Goal: Find specific page/section: Find specific page/section

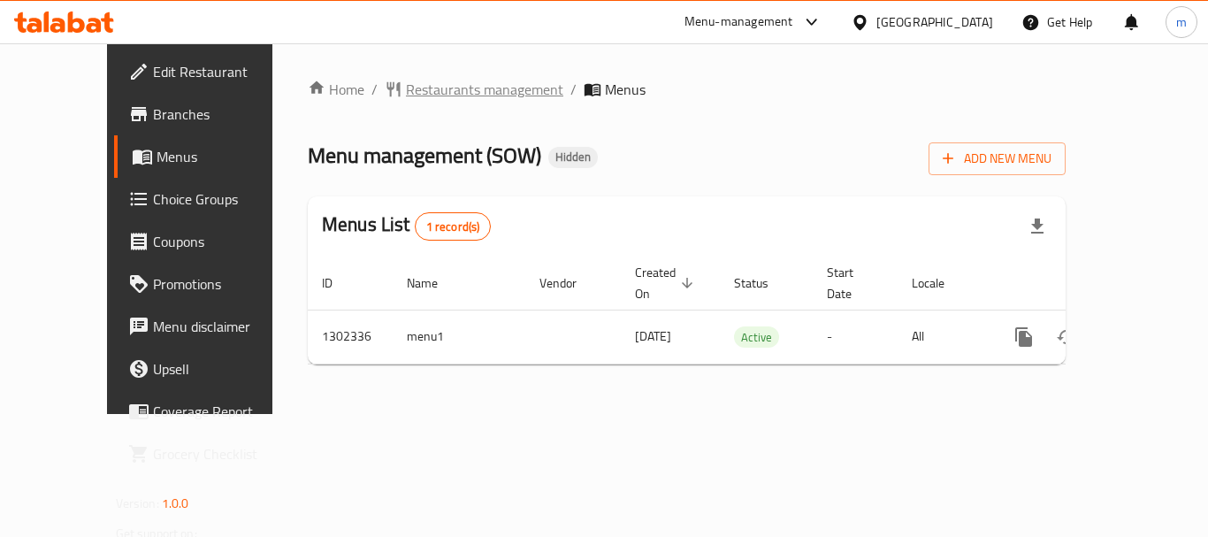
click at [406, 87] on span "Restaurants management" at bounding box center [484, 89] width 157 height 21
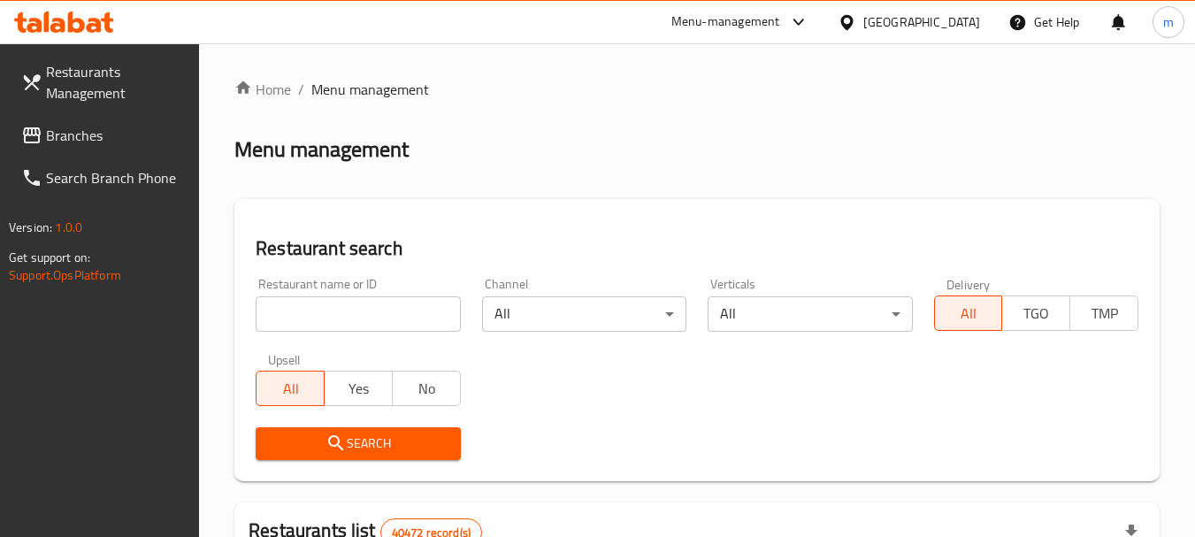
click at [344, 302] on input "search" at bounding box center [358, 313] width 204 height 35
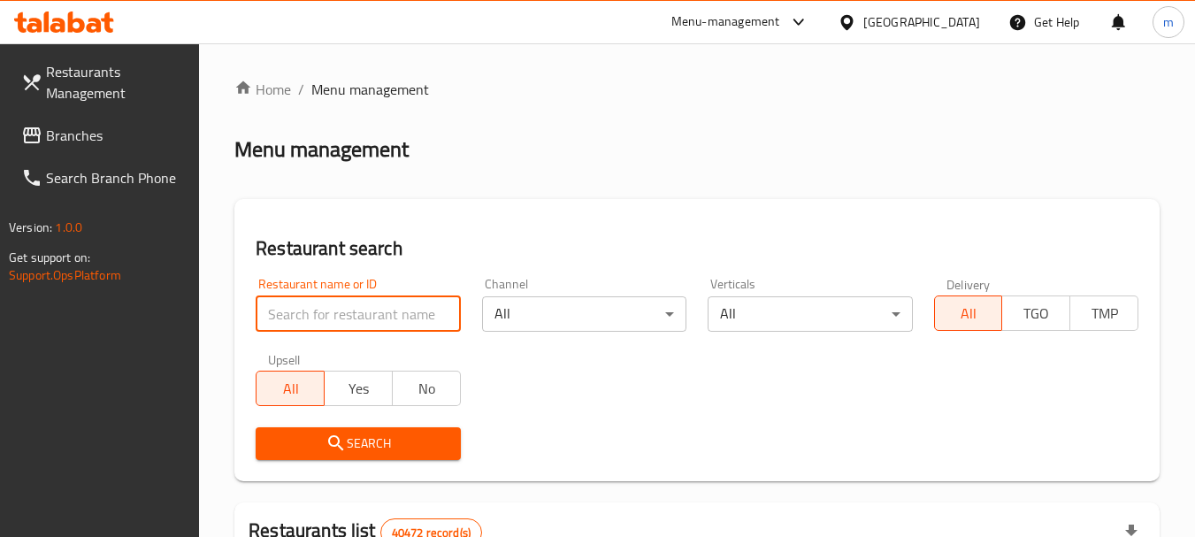
paste input "702335"
type input "702335"
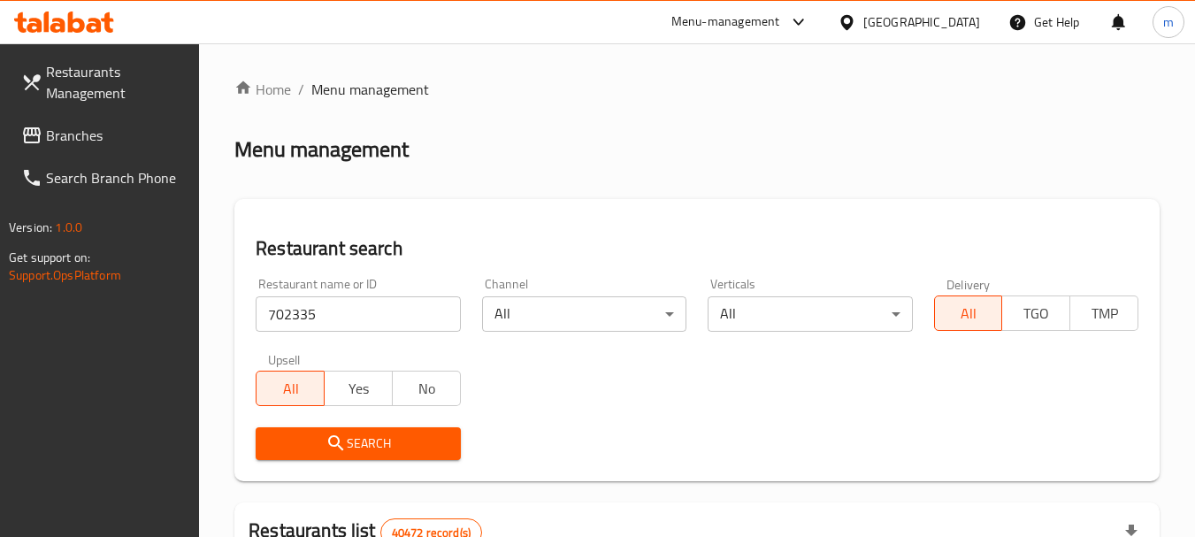
click at [398, 435] on span "Search" at bounding box center [358, 443] width 176 height 22
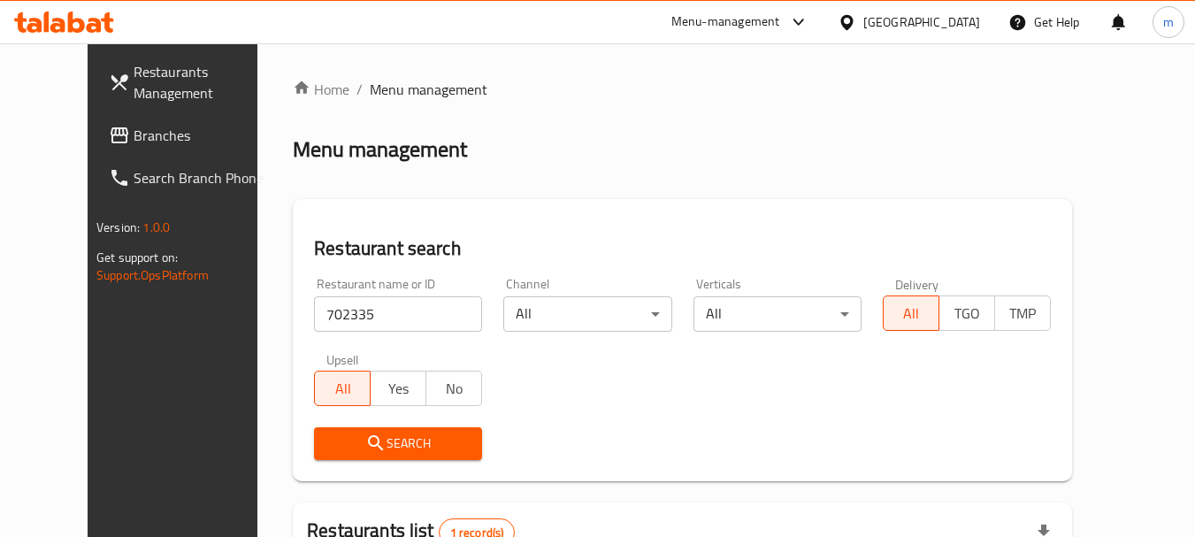
scroll to position [237, 0]
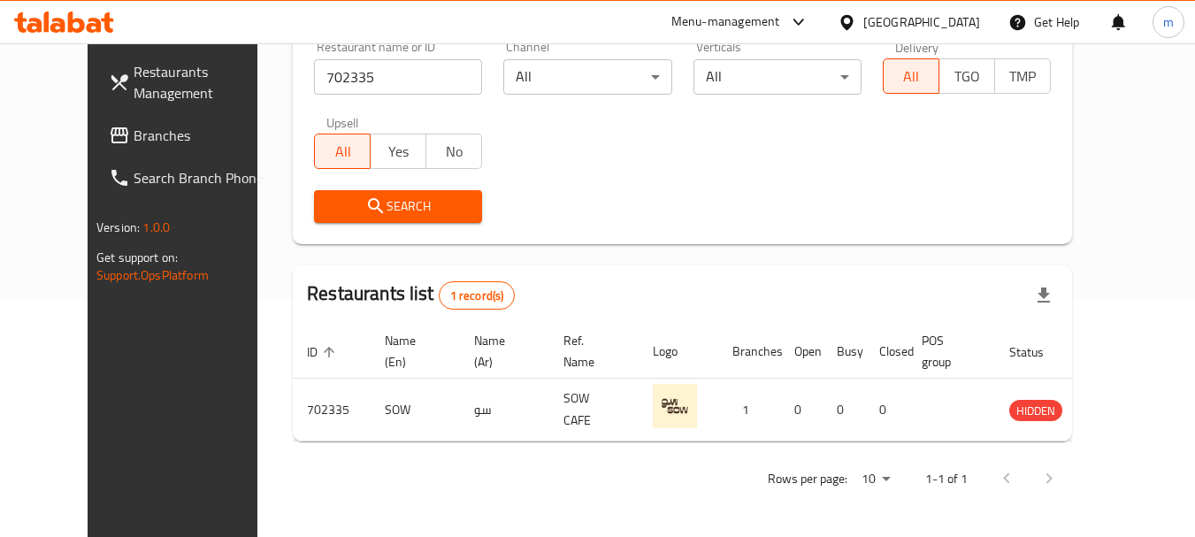
click at [953, 22] on div "[GEOGRAPHIC_DATA]" at bounding box center [921, 21] width 117 height 19
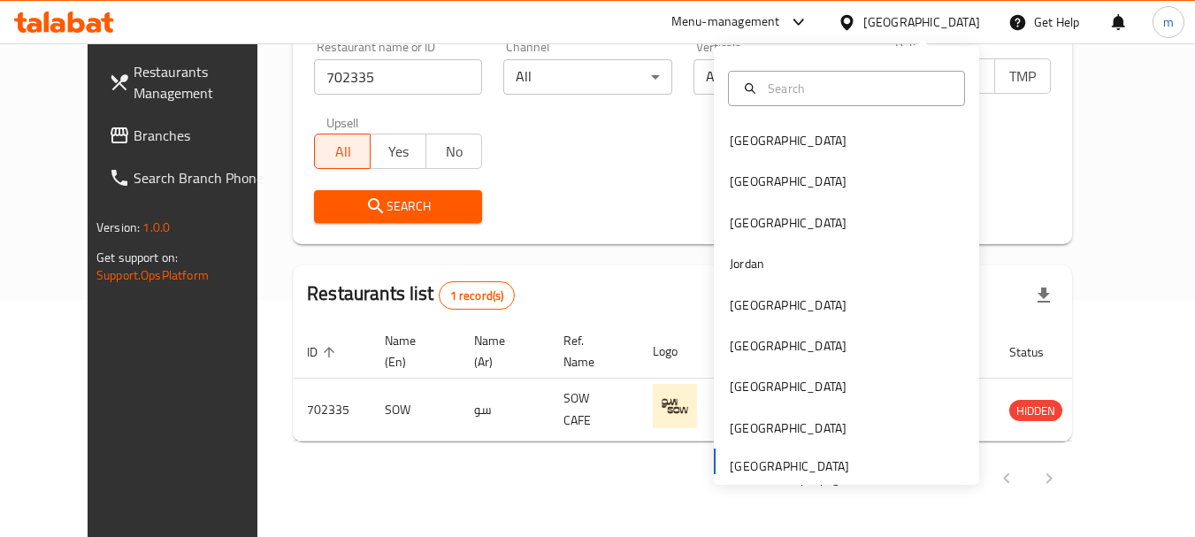
click at [134, 140] on span "Branches" at bounding box center [204, 135] width 140 height 21
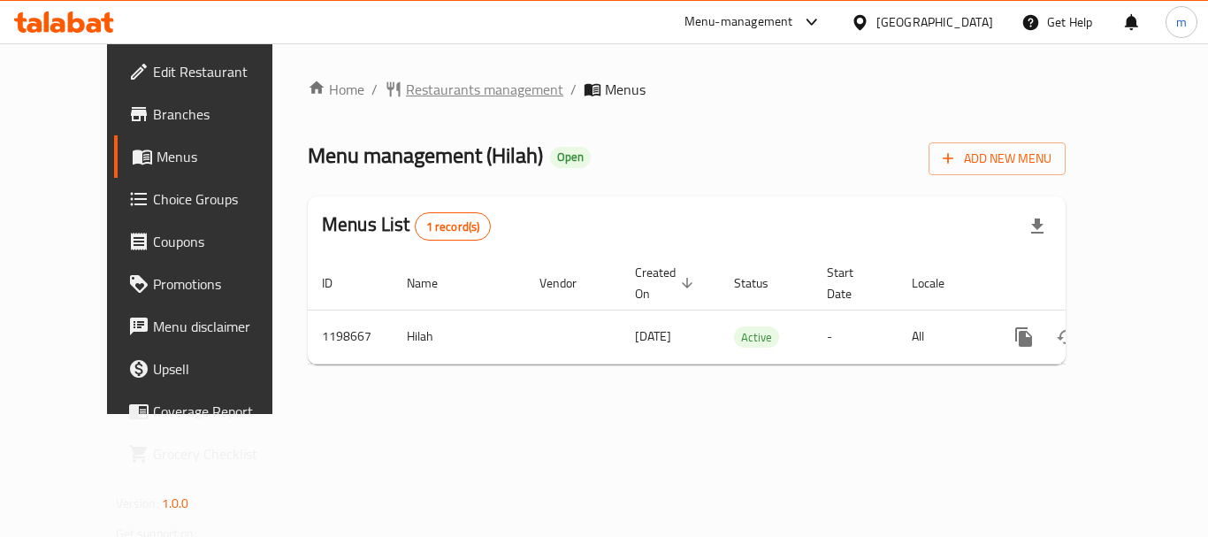
click at [436, 82] on span "Restaurants management" at bounding box center [484, 89] width 157 height 21
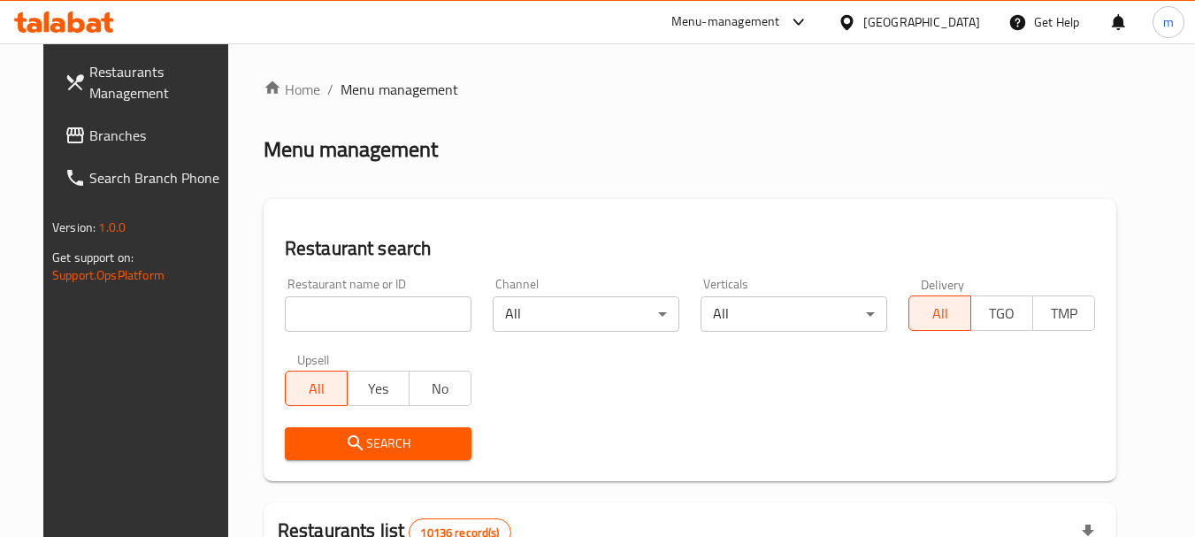
click at [333, 317] on input "search" at bounding box center [378, 313] width 187 height 35
paste input "668181"
type input "668181"
click at [366, 440] on span "Search" at bounding box center [378, 443] width 158 height 22
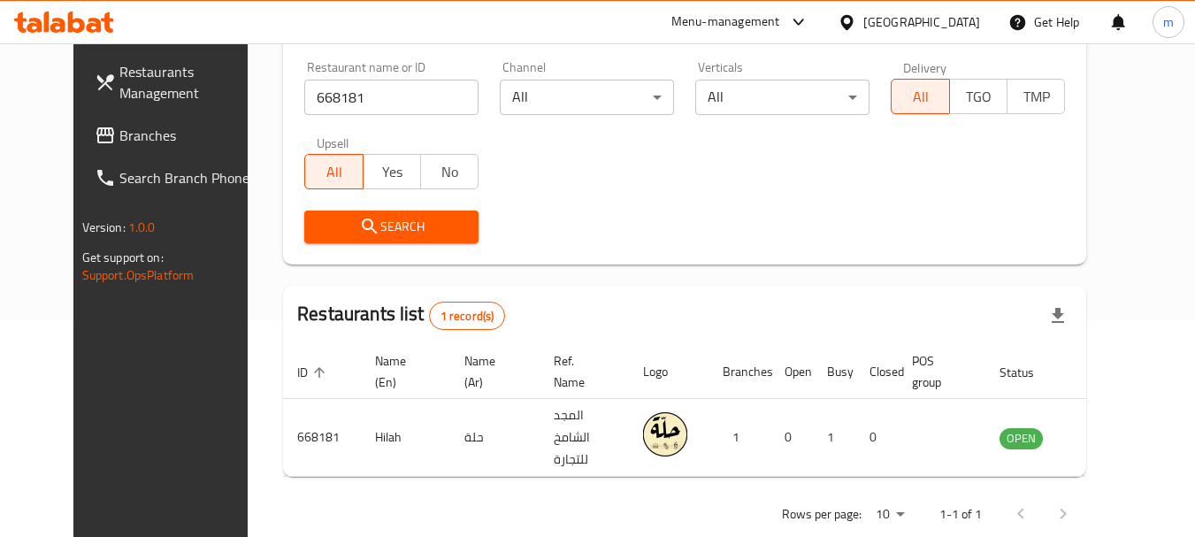
scroll to position [237, 0]
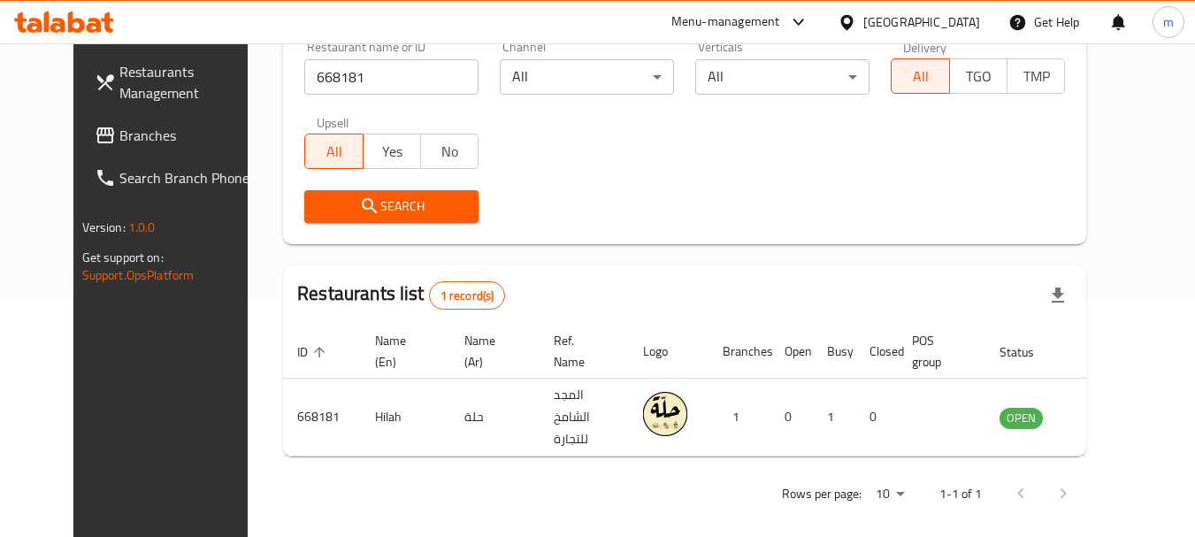
click at [373, 187] on div "Search" at bounding box center [391, 207] width 195 height 54
drag, startPoint x: 373, startPoint y: 187, endPoint x: 382, endPoint y: 211, distance: 26.3
click at [382, 211] on div "Search" at bounding box center [391, 207] width 195 height 54
click at [382, 211] on span "Search" at bounding box center [391, 206] width 146 height 22
click at [392, 206] on span "Search" at bounding box center [391, 206] width 146 height 22
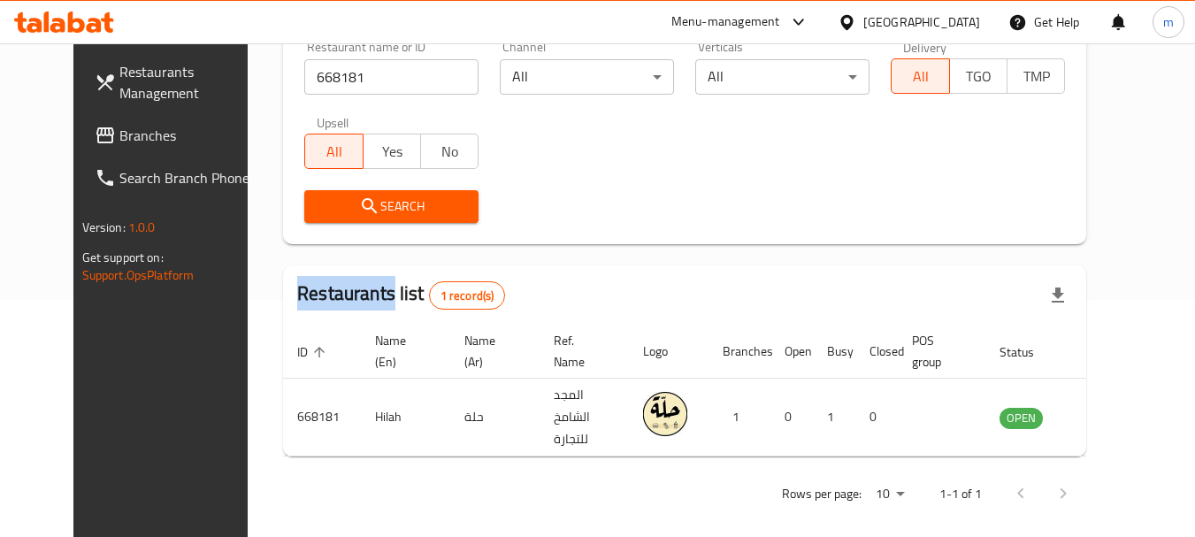
click at [399, 198] on span "Search" at bounding box center [391, 206] width 146 height 22
click at [546, 210] on div "Search" at bounding box center [685, 207] width 782 height 54
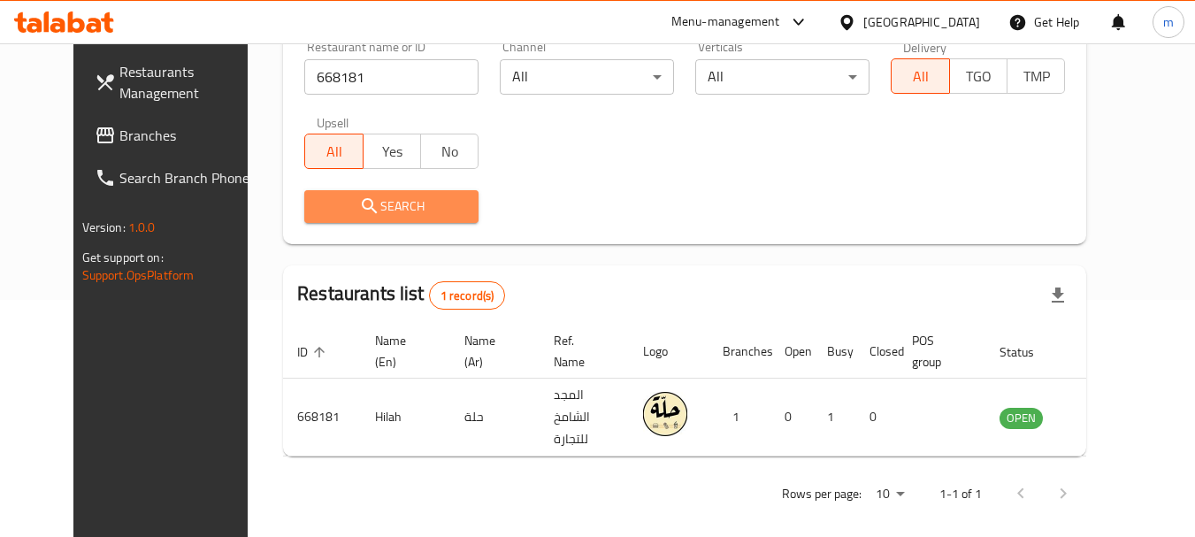
click at [401, 211] on span "Search" at bounding box center [391, 206] width 146 height 22
click at [968, 20] on div "Oman" at bounding box center [921, 21] width 117 height 19
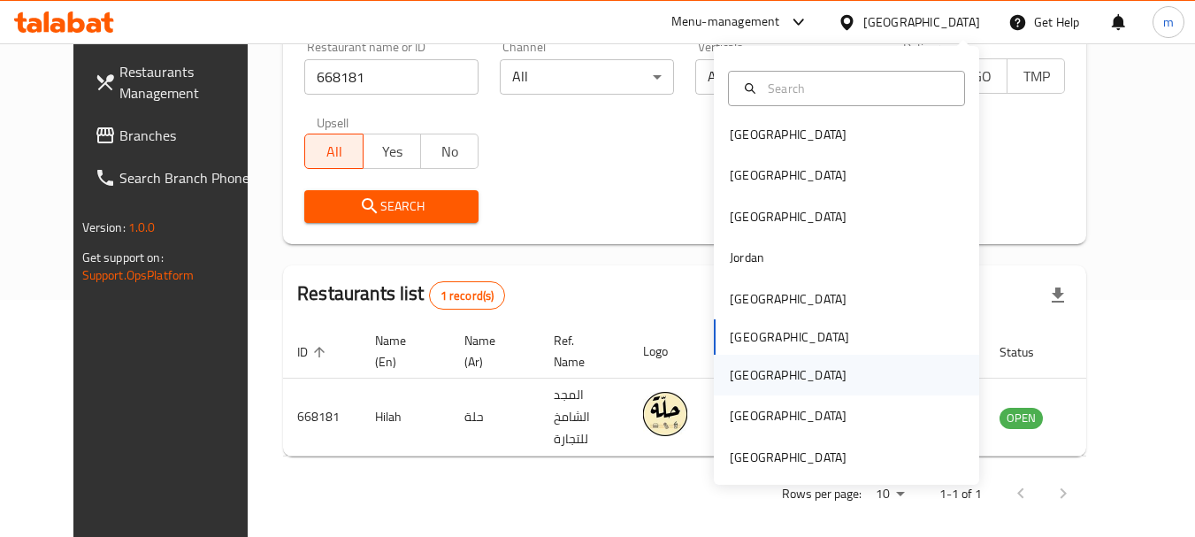
scroll to position [10, 0]
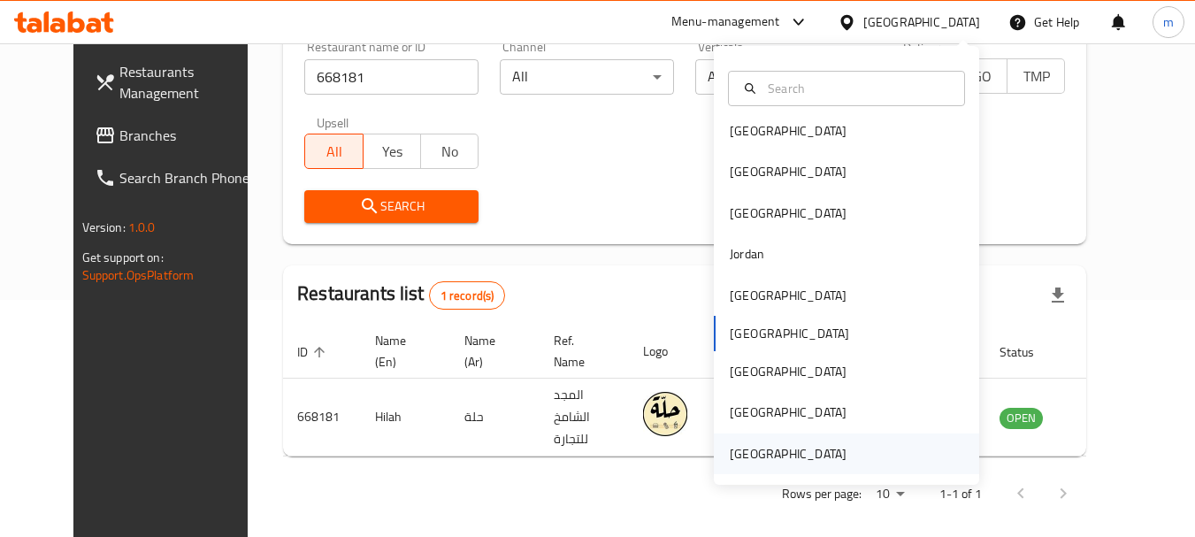
click at [780, 461] on div "United Arab Emirates" at bounding box center [788, 453] width 117 height 19
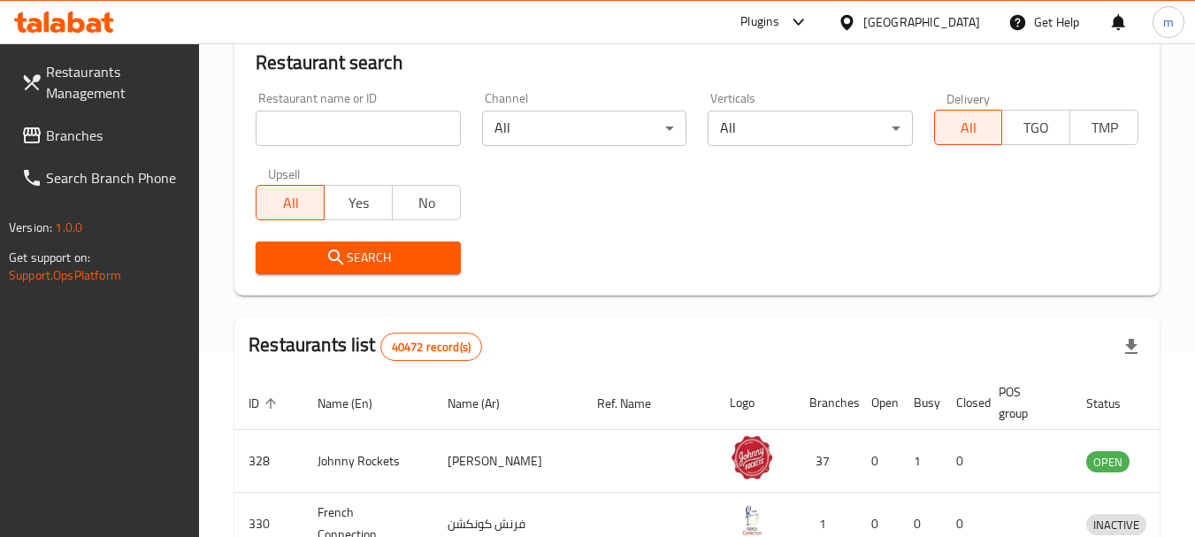
scroll to position [237, 0]
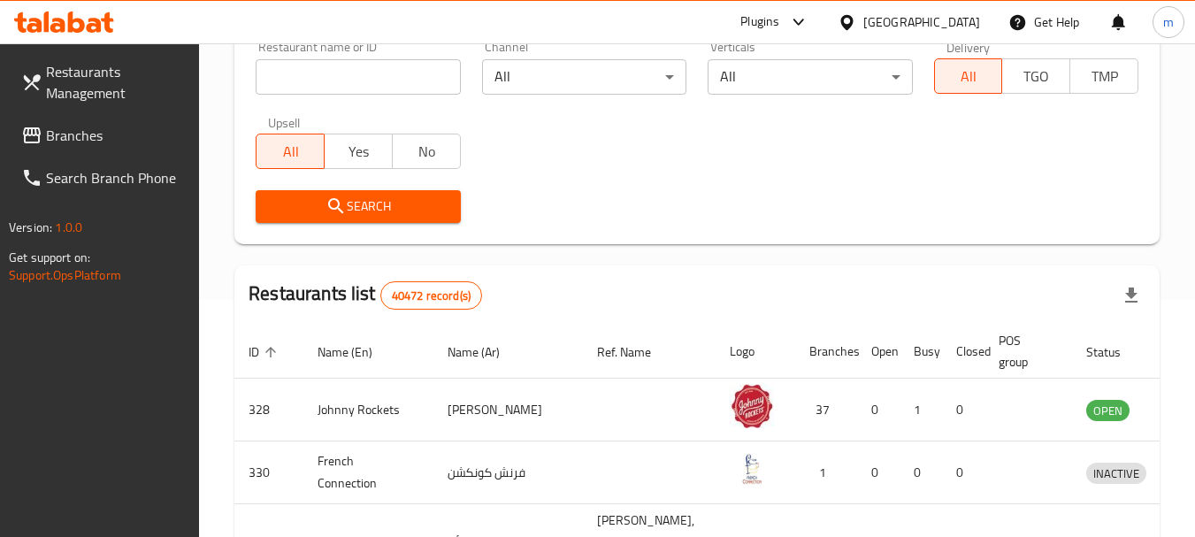
click at [70, 141] on span "Branches" at bounding box center [116, 135] width 140 height 21
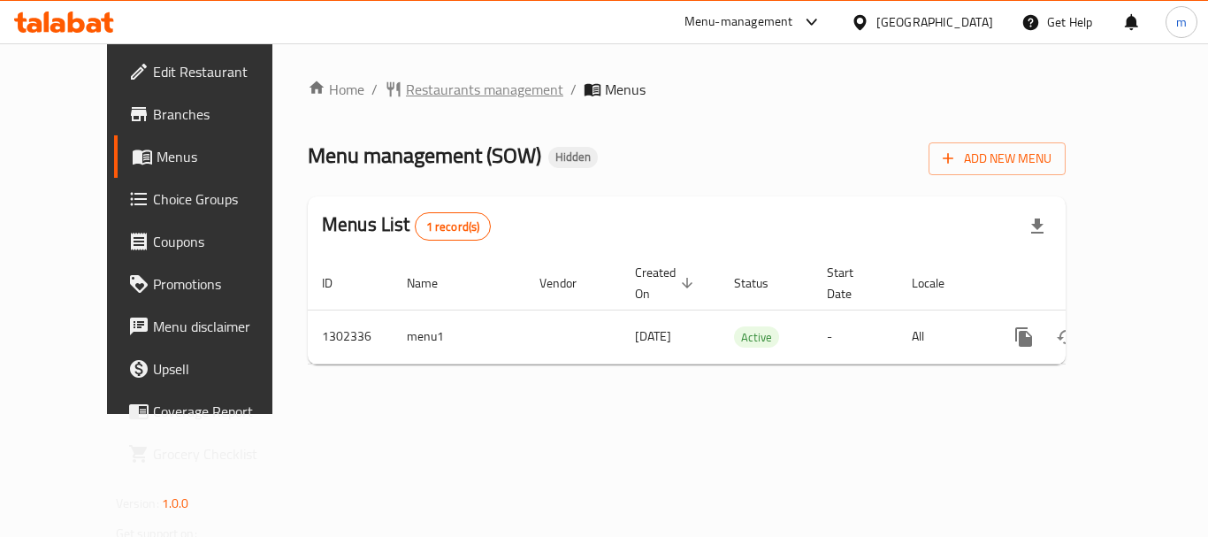
click at [406, 91] on span "Restaurants management" at bounding box center [484, 89] width 157 height 21
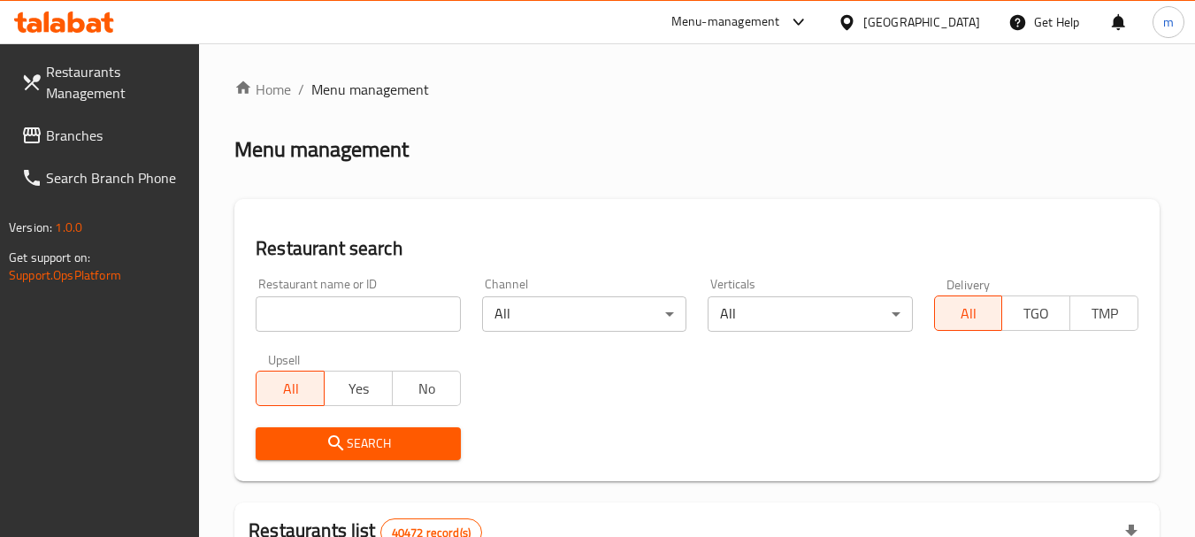
click at [364, 315] on input "search" at bounding box center [358, 313] width 204 height 35
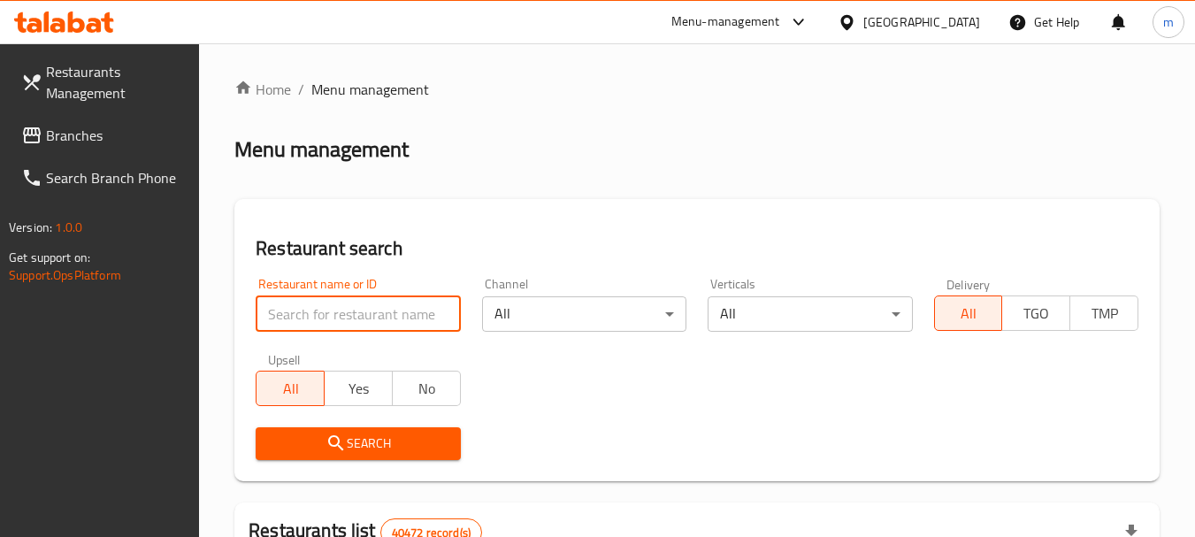
paste input "702335"
type input "702335"
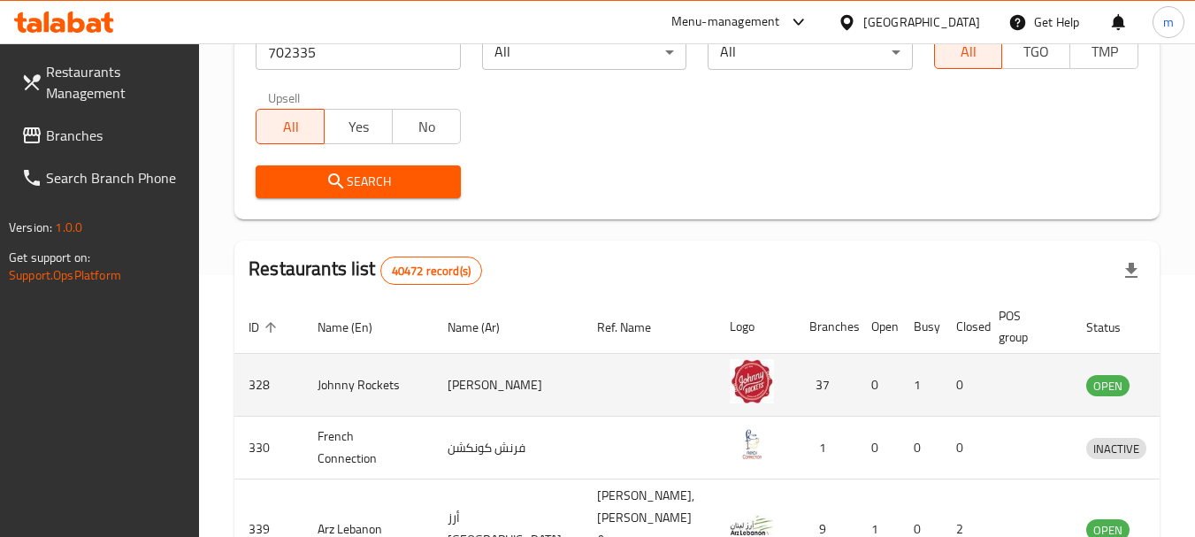
scroll to position [265, 0]
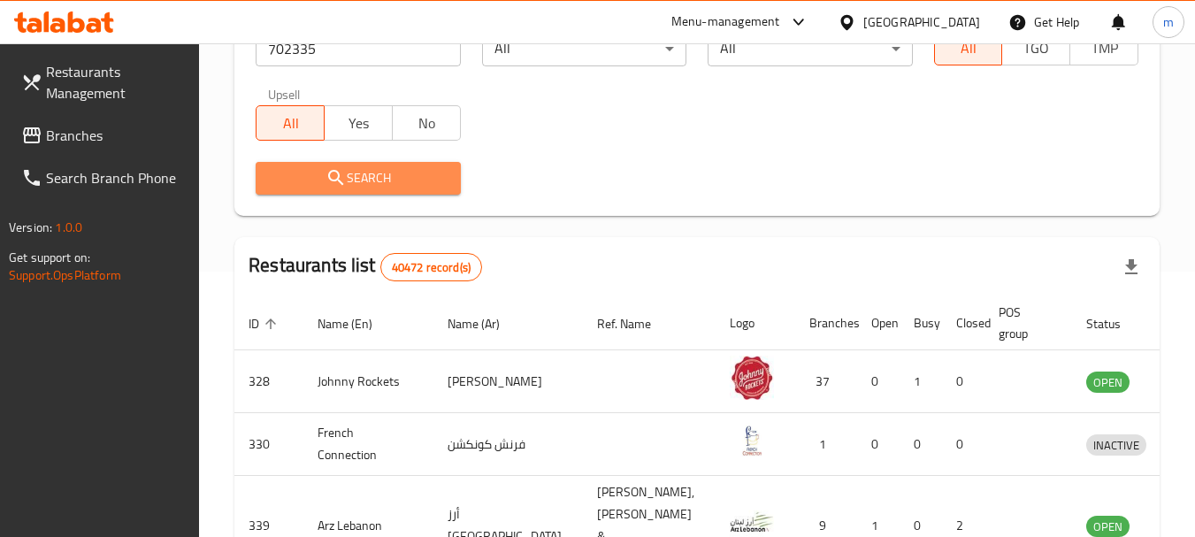
click at [354, 180] on span "Search" at bounding box center [358, 178] width 176 height 22
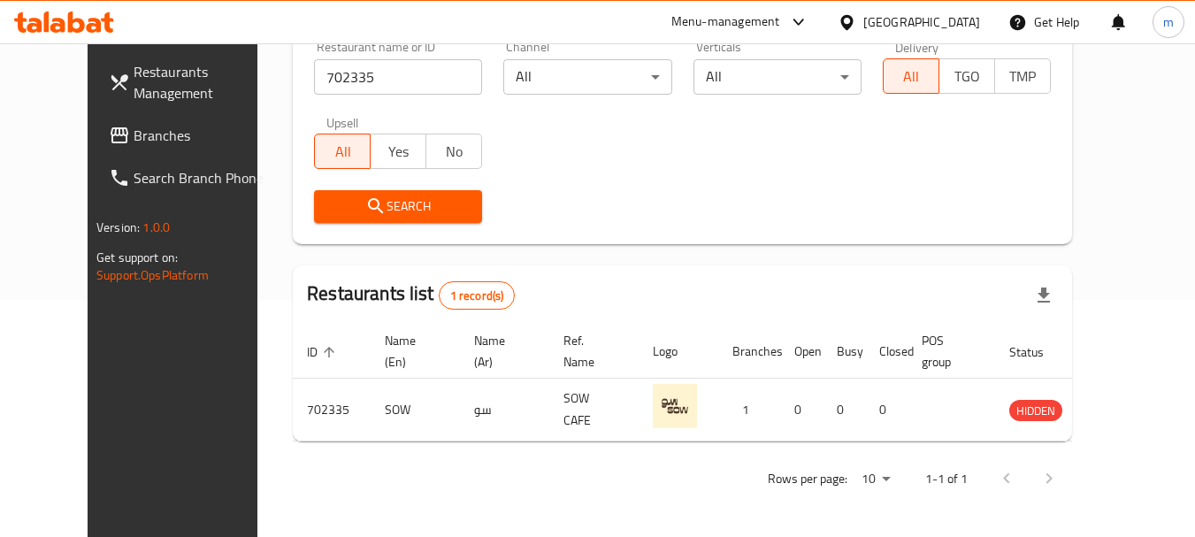
scroll to position [237, 0]
click at [966, 24] on div "United Arab Emirates" at bounding box center [921, 21] width 117 height 19
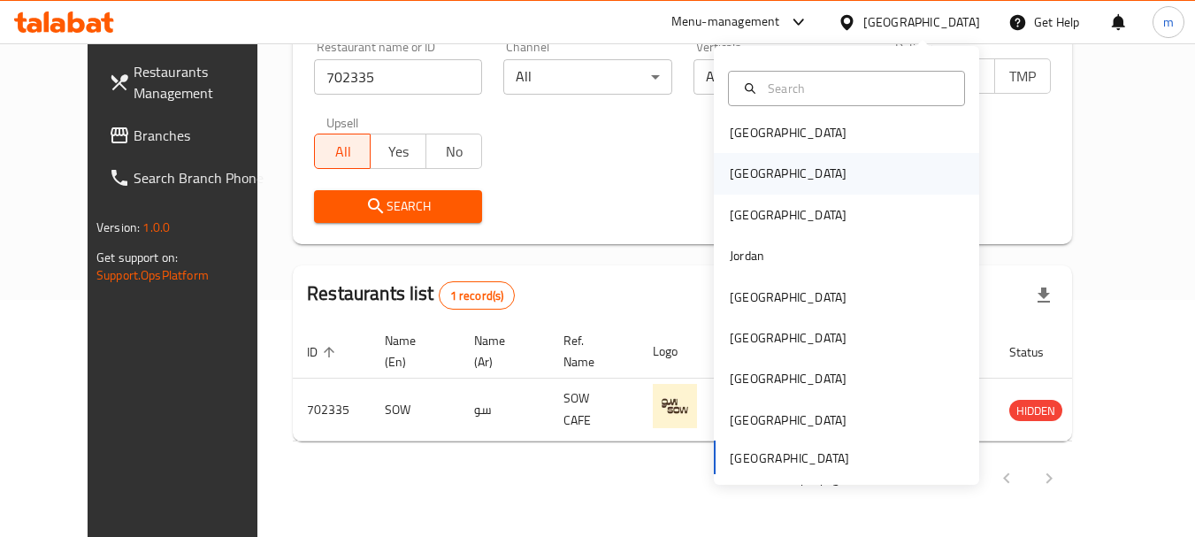
scroll to position [10, 0]
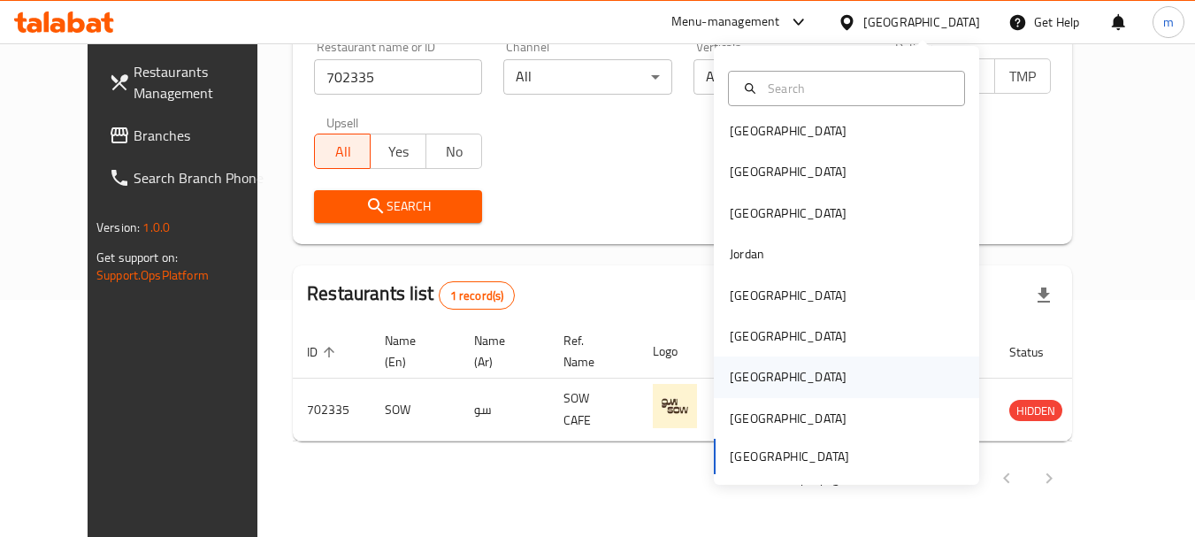
click at [735, 371] on div "[GEOGRAPHIC_DATA]" at bounding box center [788, 376] width 117 height 19
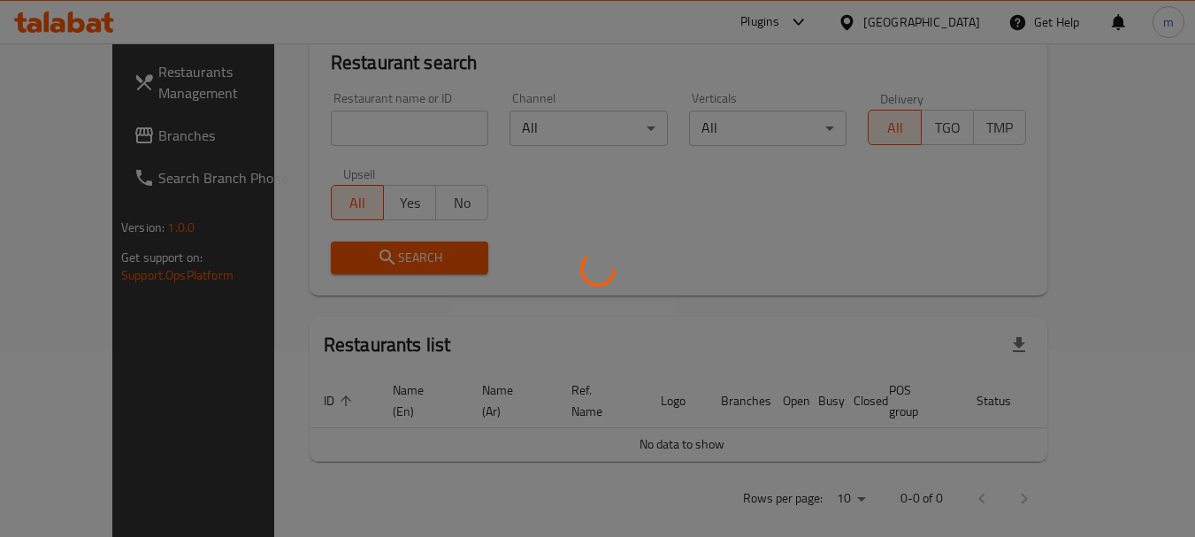
scroll to position [237, 0]
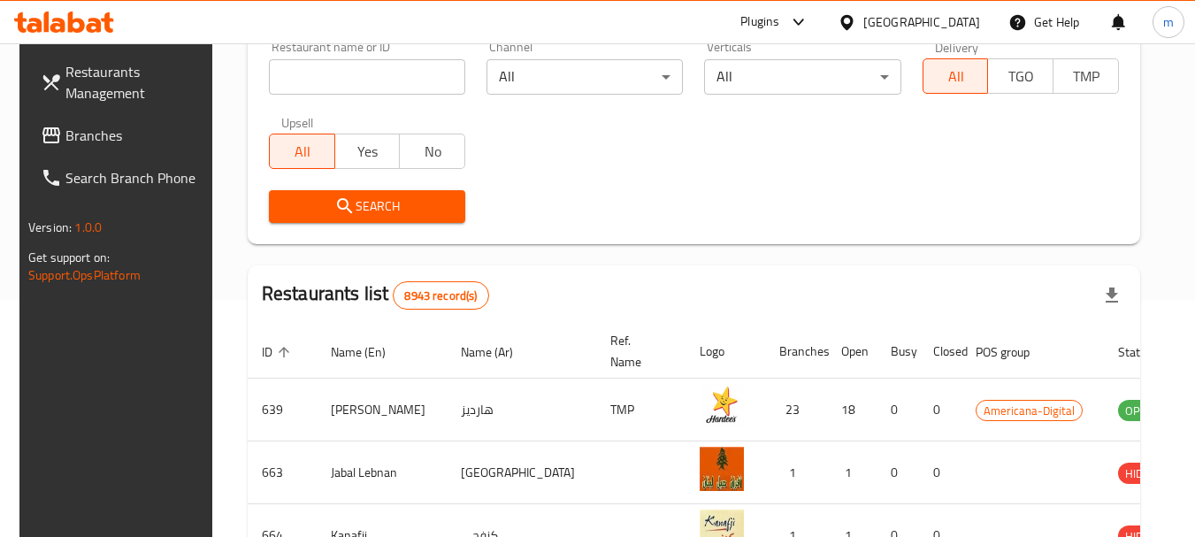
click at [75, 135] on span "Branches" at bounding box center [135, 135] width 140 height 21
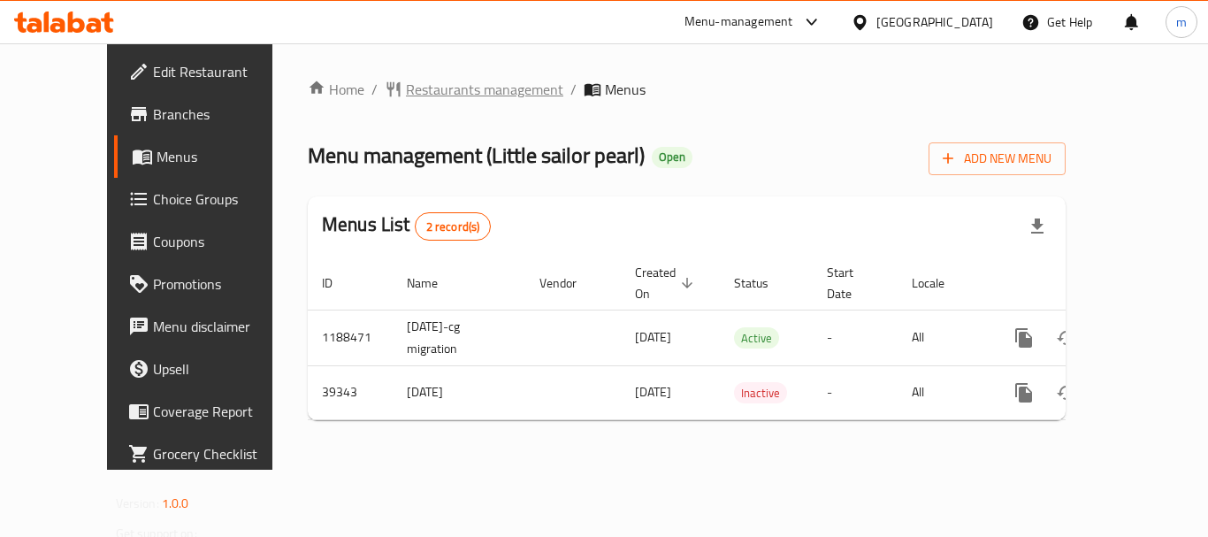
click at [406, 87] on span "Restaurants management" at bounding box center [484, 89] width 157 height 21
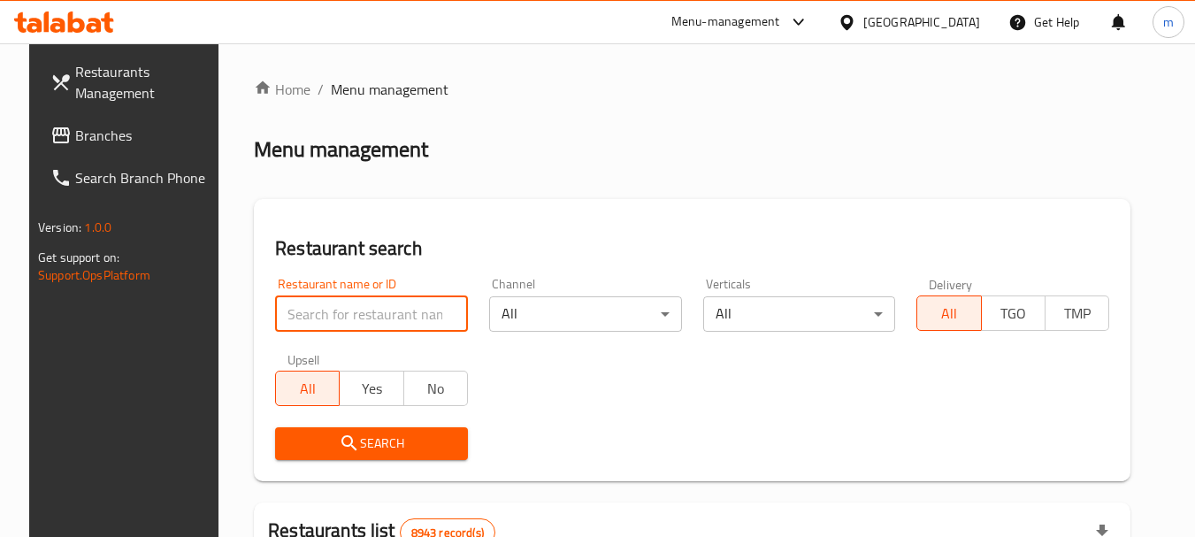
click at [320, 302] on input "search" at bounding box center [371, 313] width 193 height 35
paste input "671372"
type input "671372"
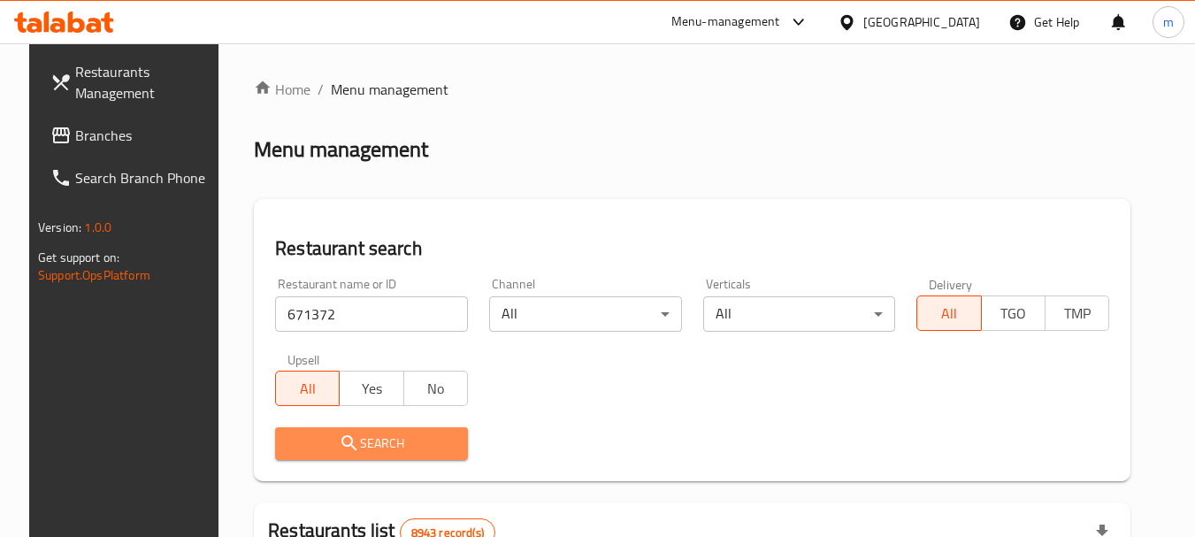
click at [339, 440] on icon "submit" at bounding box center [349, 442] width 21 height 21
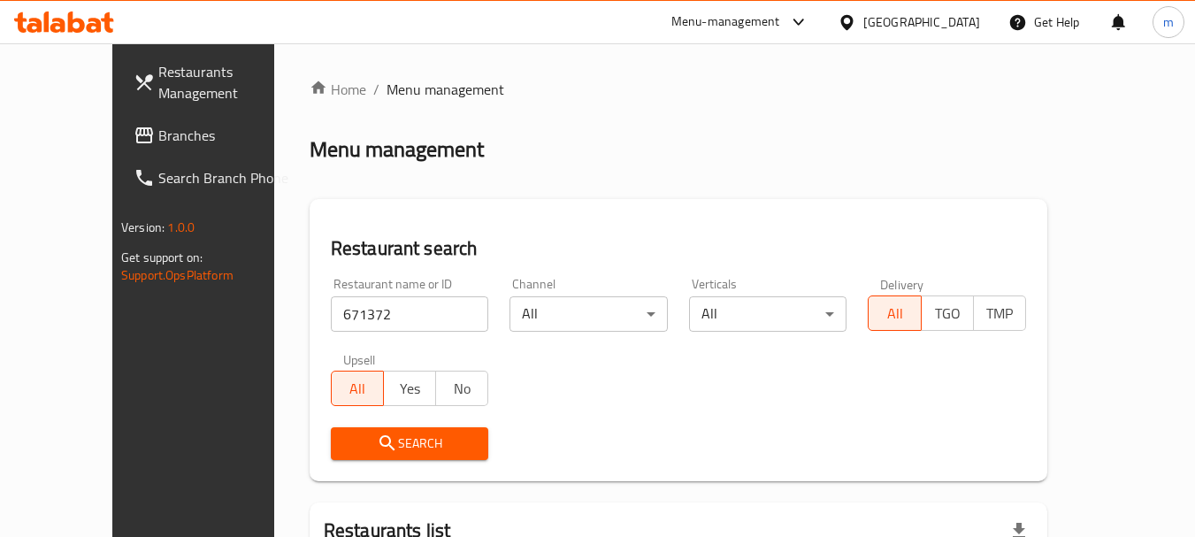
scroll to position [186, 0]
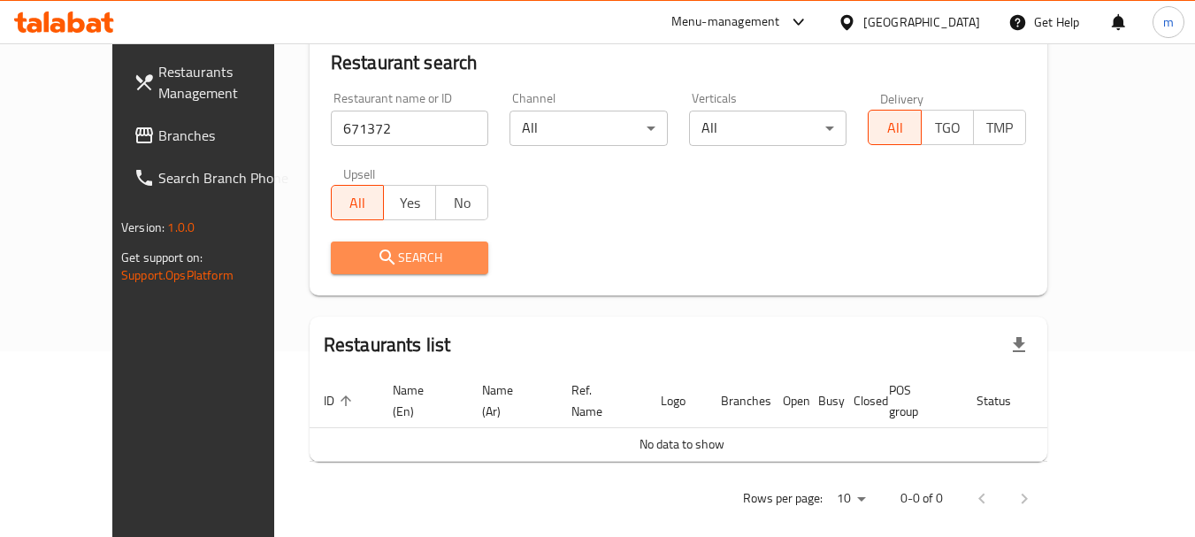
click at [345, 264] on span "Search" at bounding box center [410, 258] width 130 height 22
click at [158, 136] on span "Branches" at bounding box center [228, 135] width 140 height 21
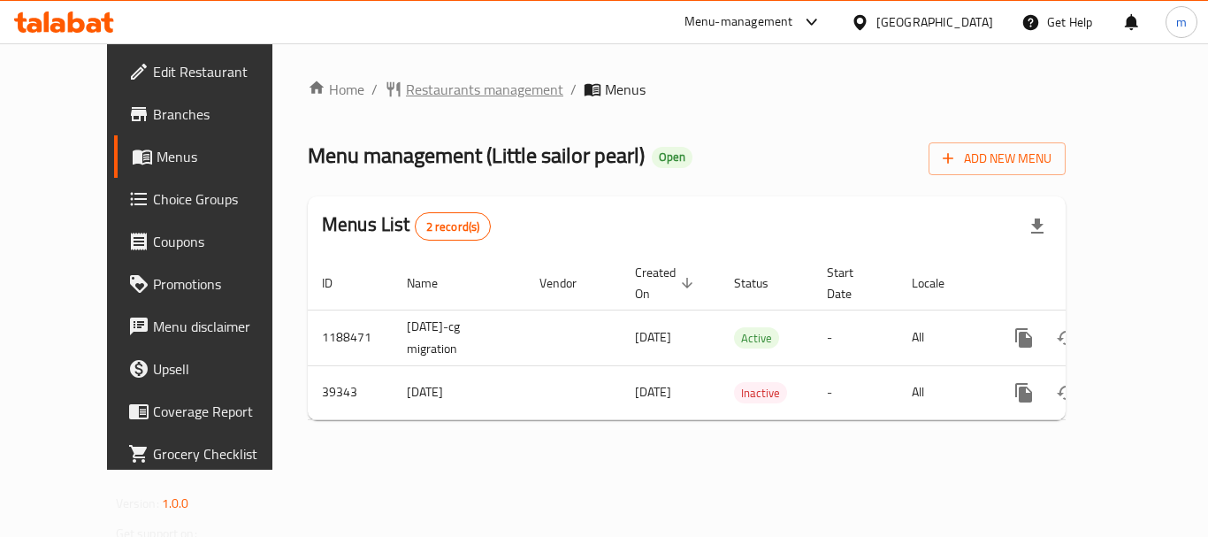
click at [406, 89] on span "Restaurants management" at bounding box center [484, 89] width 157 height 21
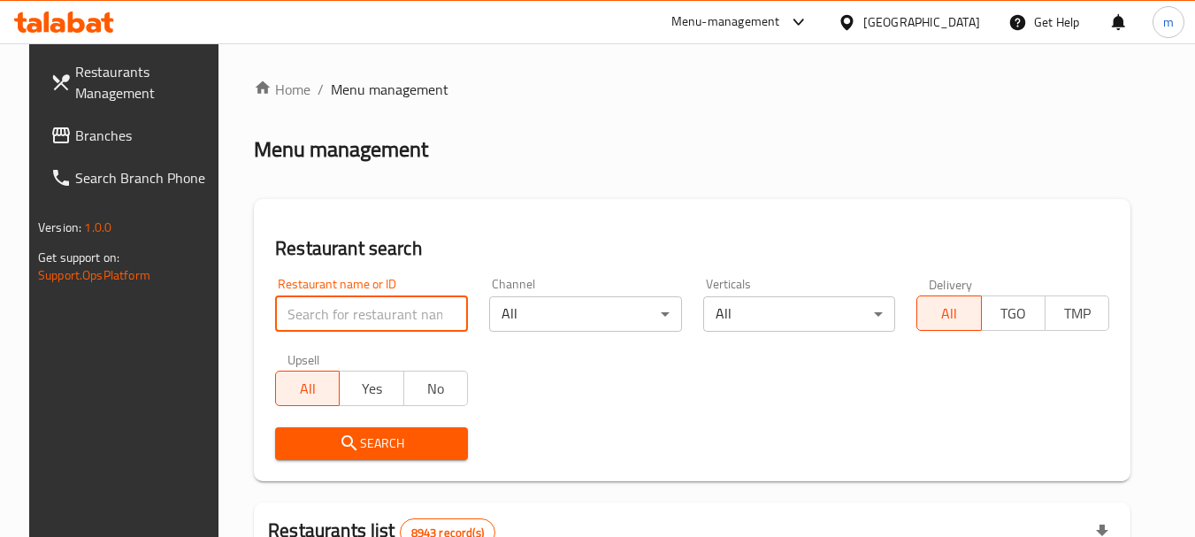
click at [328, 311] on input "search" at bounding box center [371, 313] width 193 height 35
paste input "20517"
type input "20517"
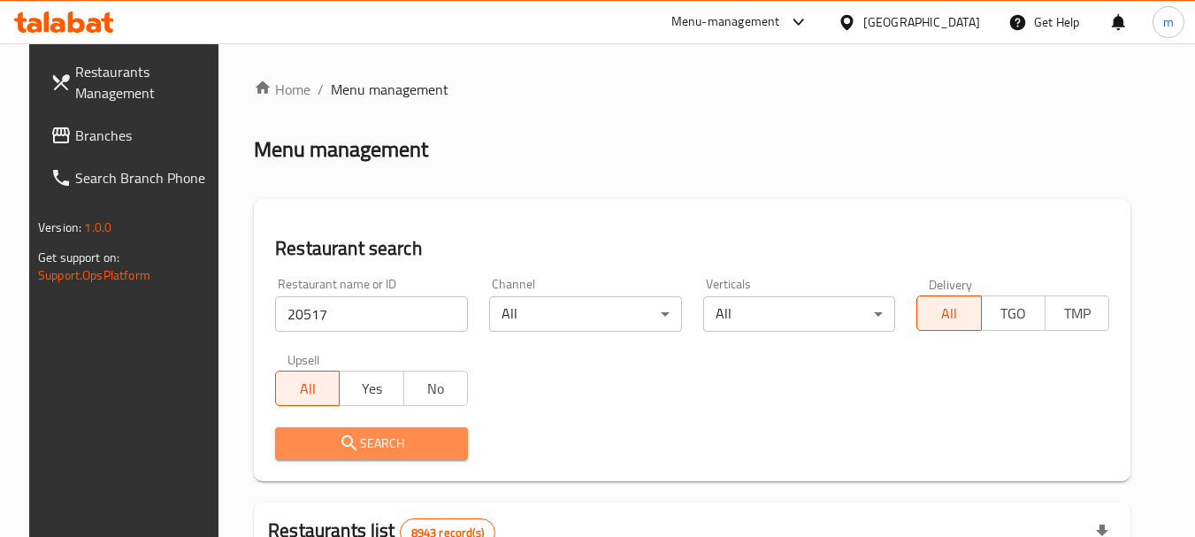
click at [384, 443] on span "Search" at bounding box center [371, 443] width 164 height 22
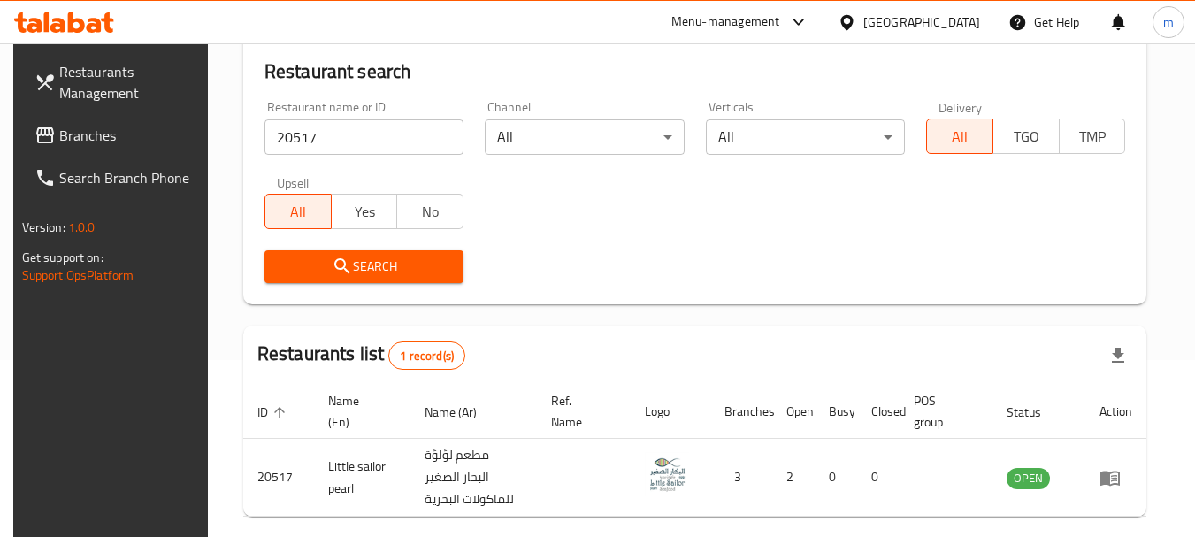
scroll to position [252, 0]
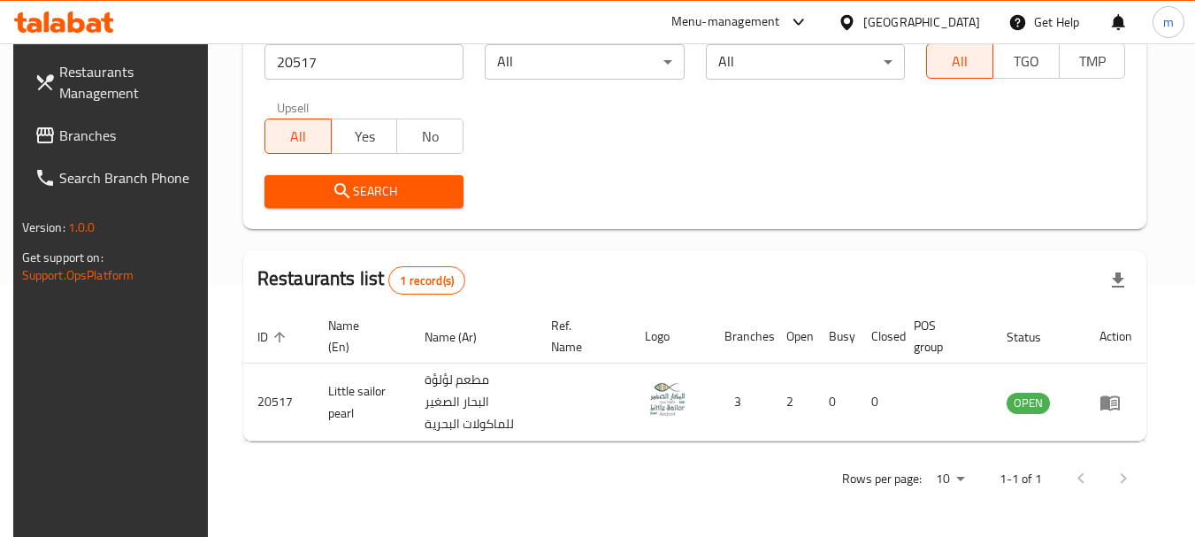
click at [957, 61] on span "All" at bounding box center [960, 62] width 52 height 26
click at [960, 21] on div "Qatar" at bounding box center [921, 21] width 117 height 19
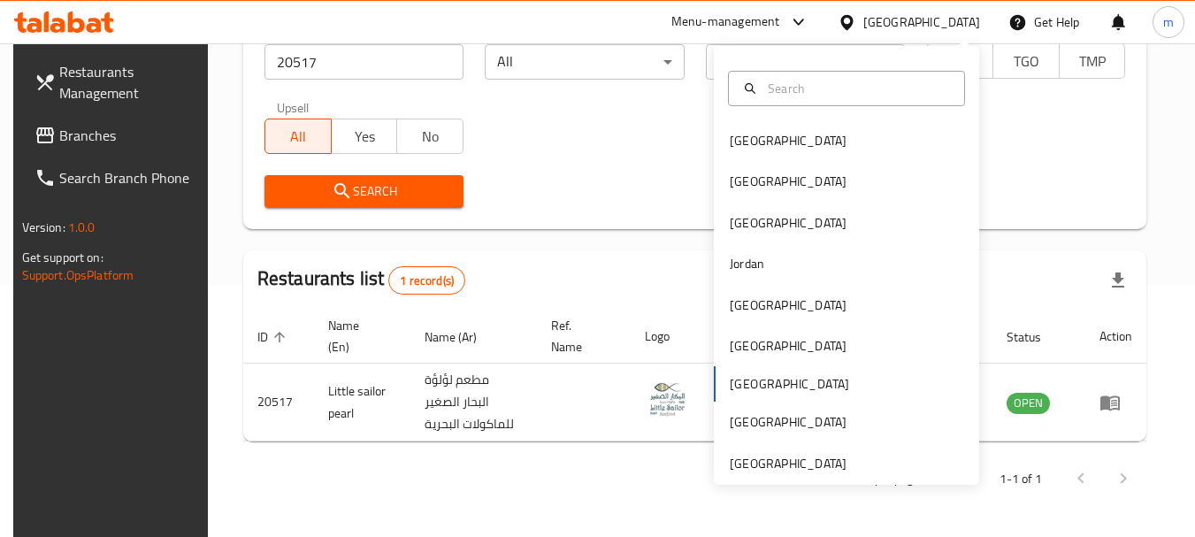
click at [960, 21] on div "Qatar" at bounding box center [921, 21] width 117 height 19
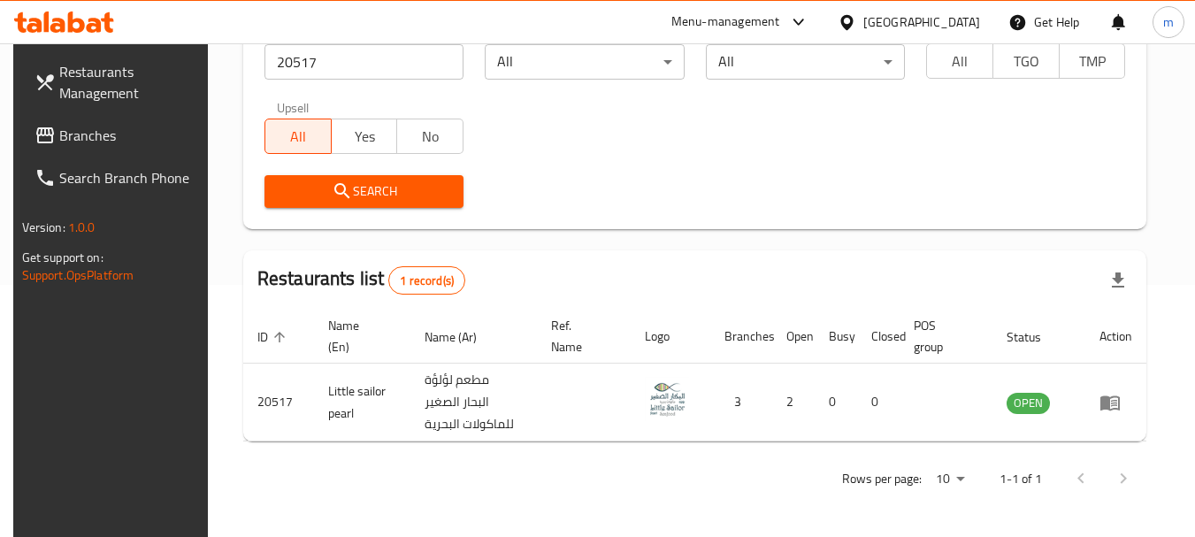
click at [976, 61] on span "All" at bounding box center [960, 62] width 52 height 26
click at [954, 17] on div "Qatar" at bounding box center [921, 21] width 117 height 19
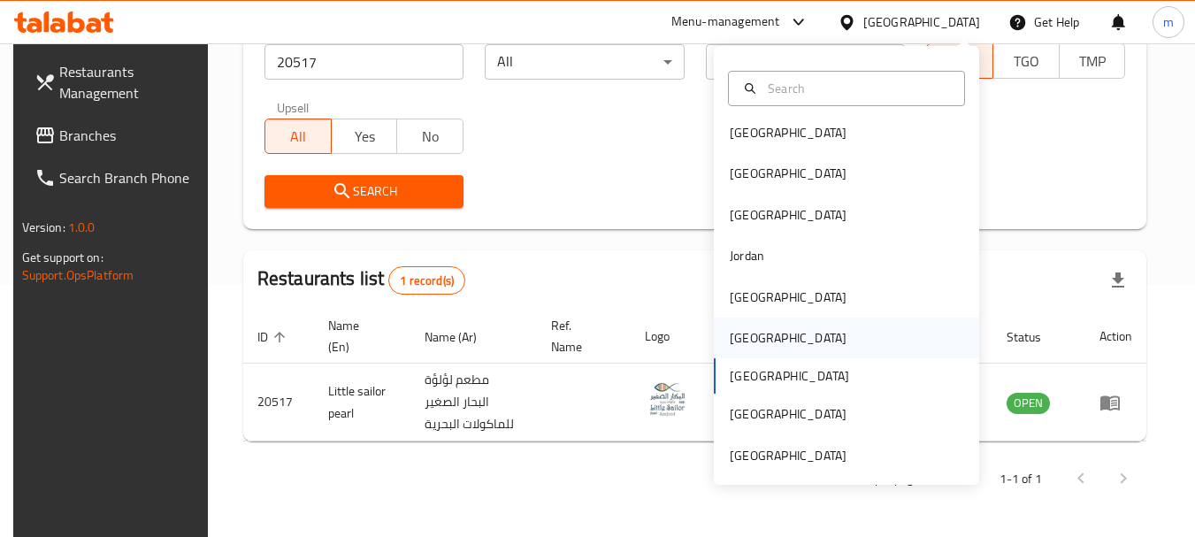
scroll to position [10, 0]
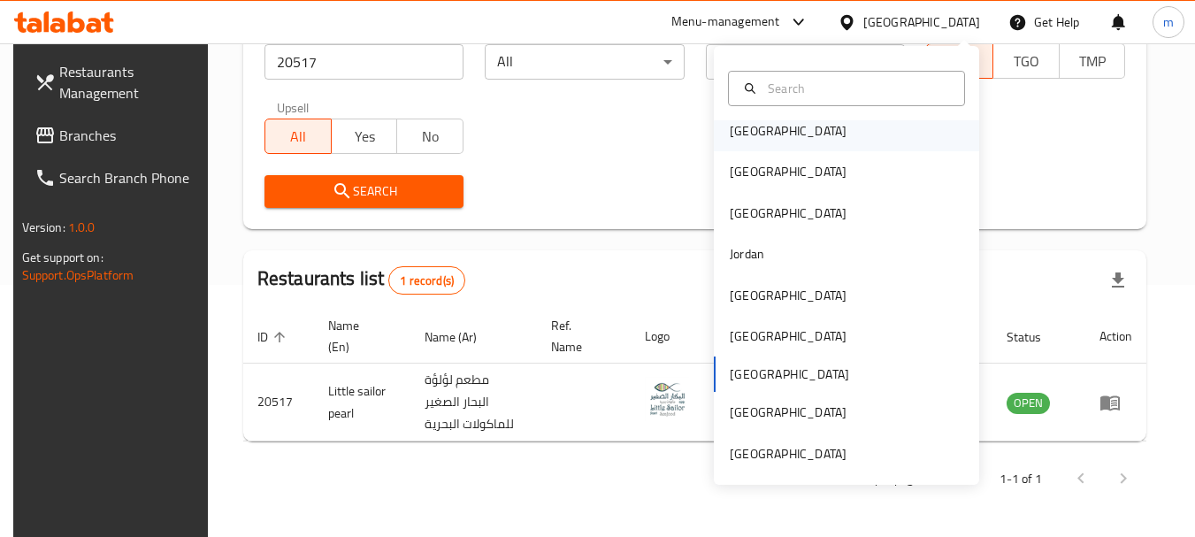
click at [739, 130] on div "[GEOGRAPHIC_DATA]" at bounding box center [788, 130] width 117 height 19
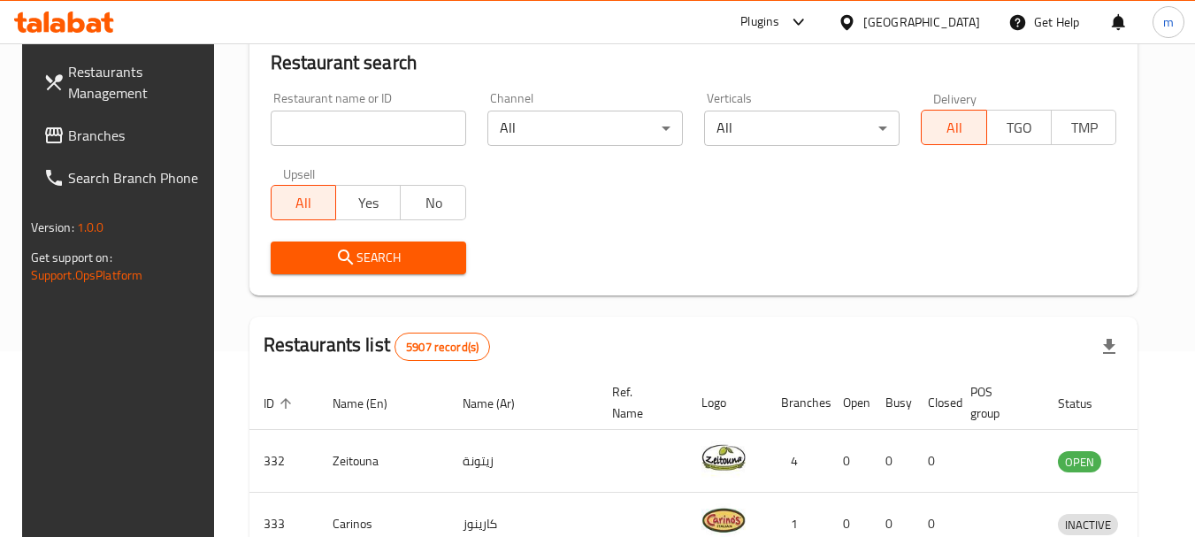
scroll to position [252, 0]
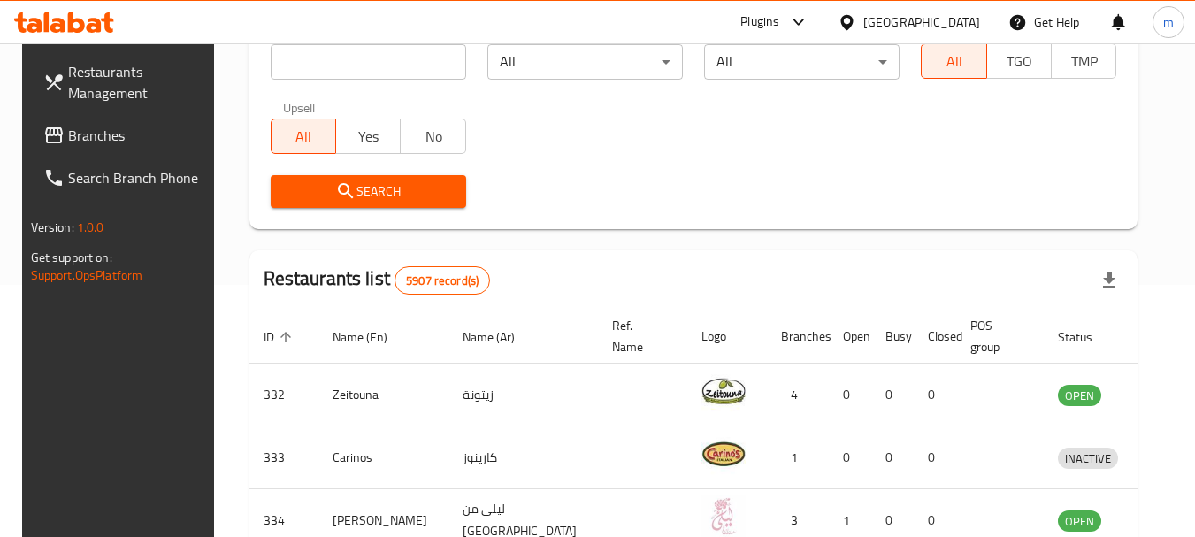
click at [68, 141] on span "Branches" at bounding box center [138, 135] width 140 height 21
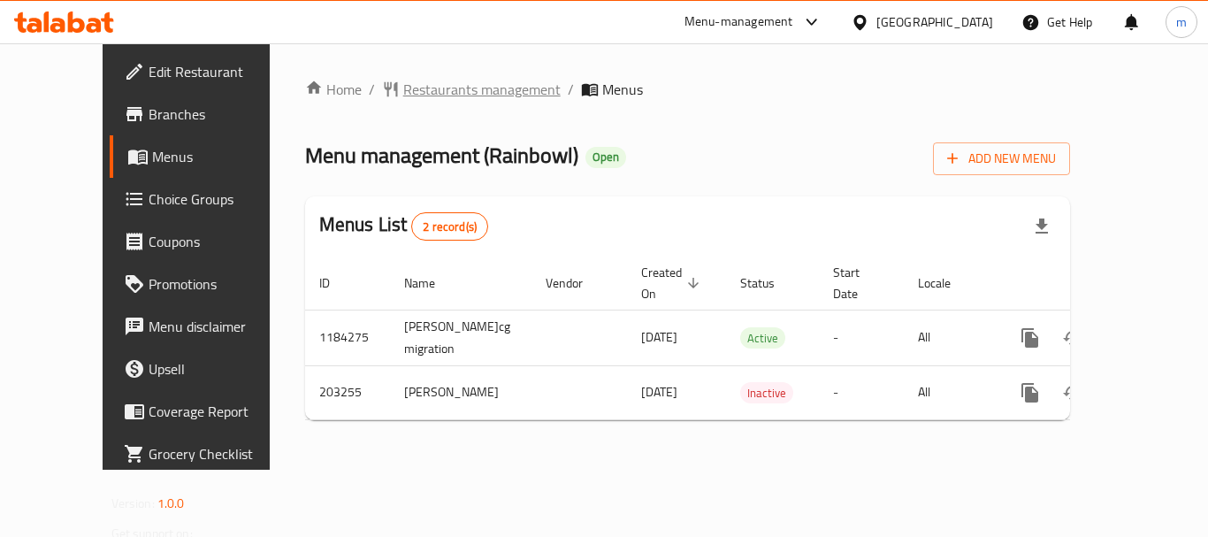
click at [403, 93] on span "Restaurants management" at bounding box center [481, 89] width 157 height 21
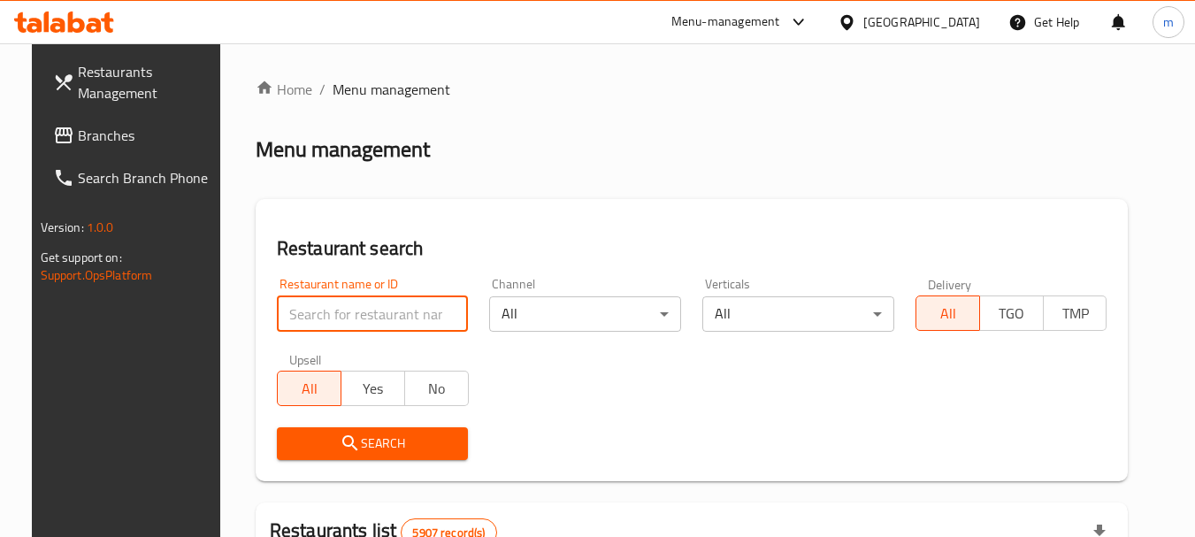
click at [357, 309] on input "search" at bounding box center [373, 313] width 192 height 35
paste input "622521"
type input "622521"
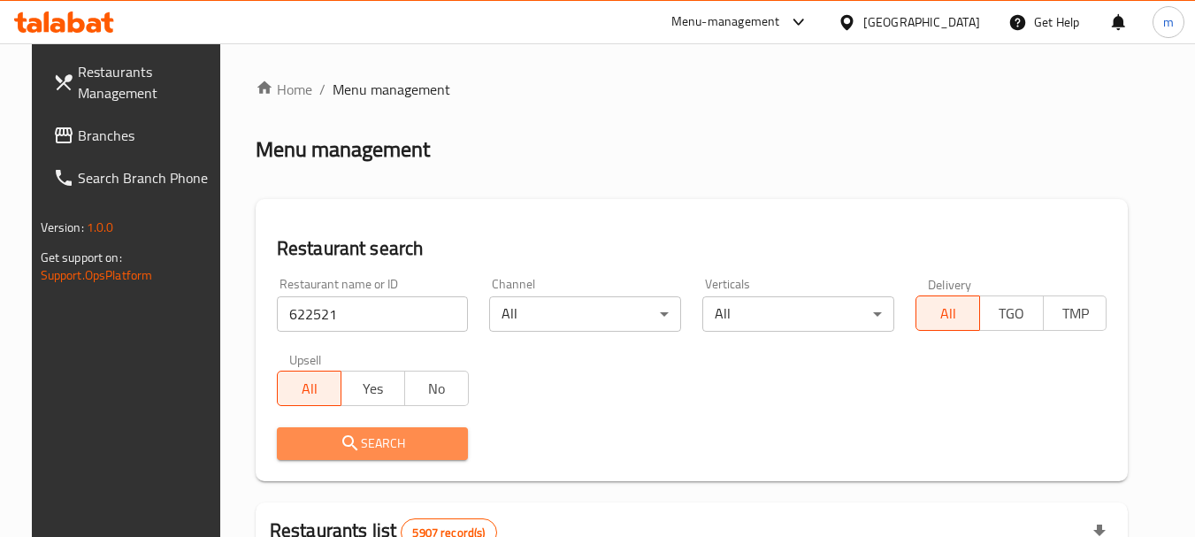
click at [364, 439] on span "Search" at bounding box center [373, 443] width 164 height 22
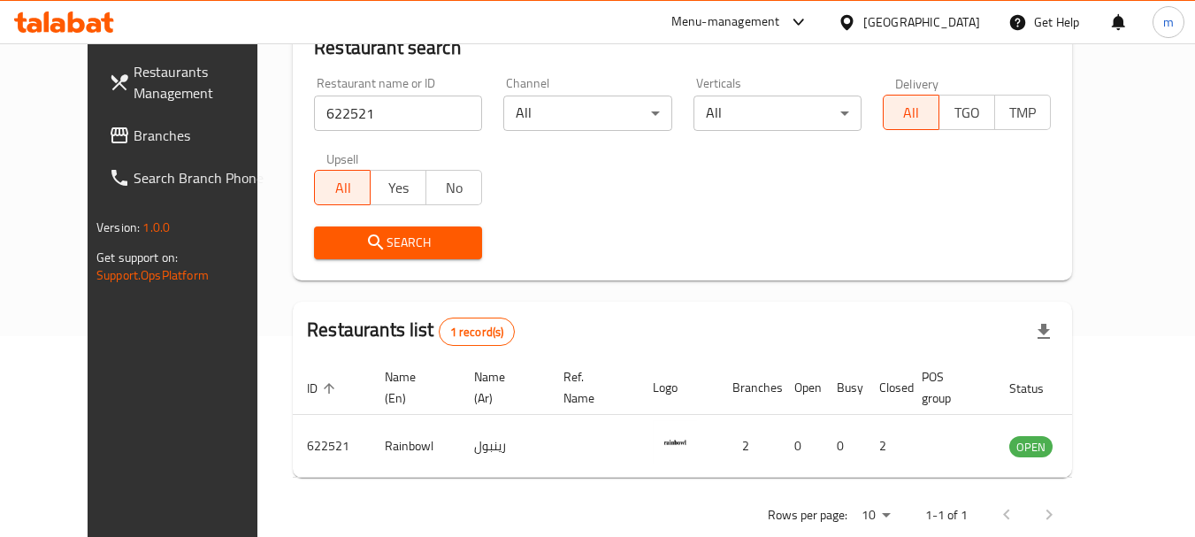
scroll to position [209, 0]
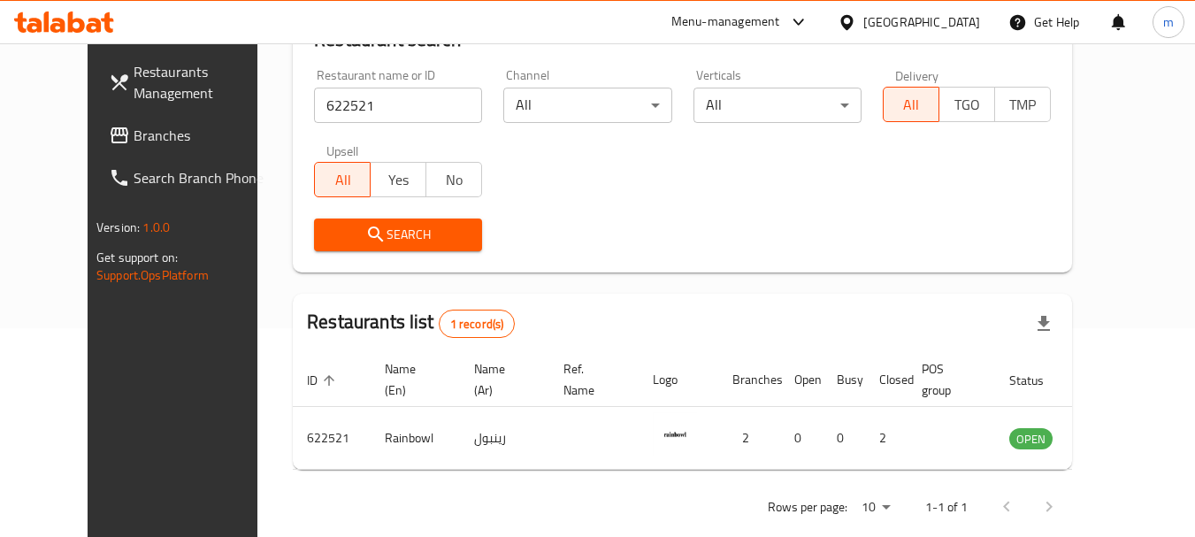
click at [400, 251] on div "Search" at bounding box center [397, 235] width 189 height 54
click at [401, 237] on span "Search" at bounding box center [398, 235] width 140 height 22
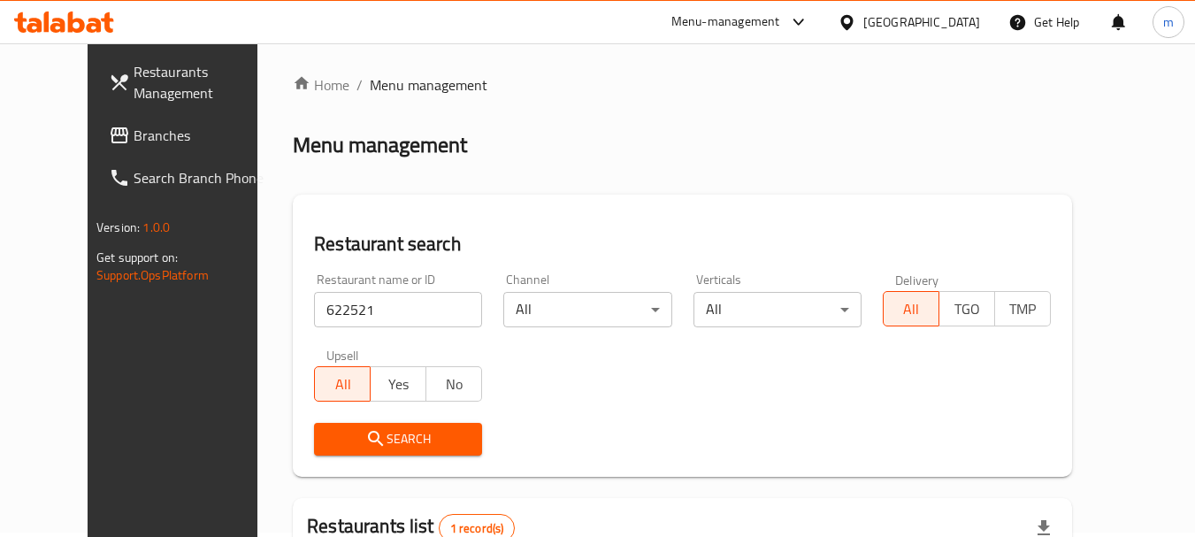
scroll to position [0, 0]
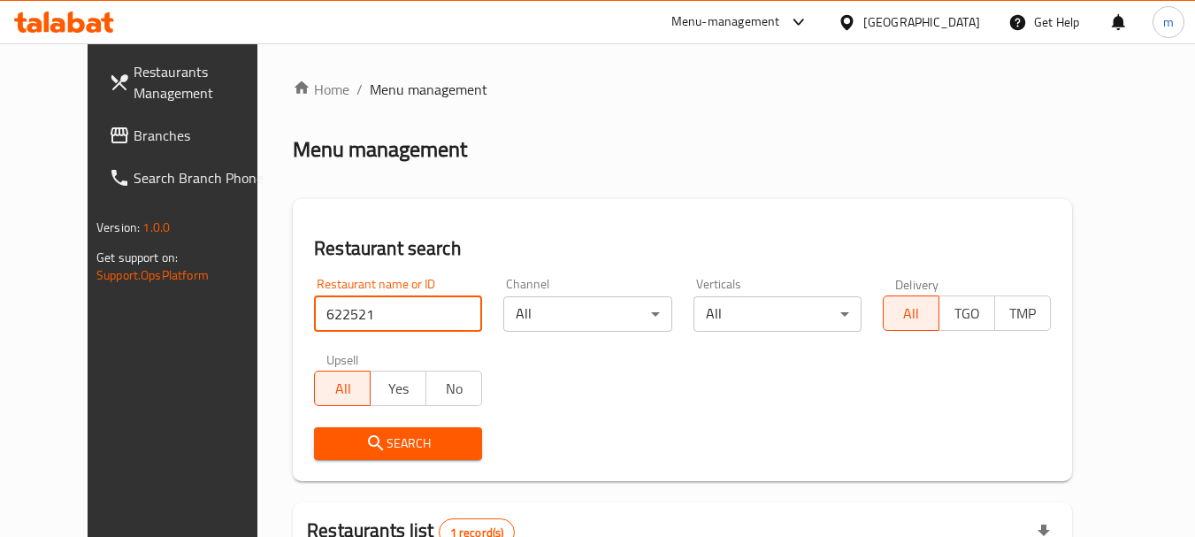
click at [381, 314] on input "622521" at bounding box center [398, 313] width 168 height 35
click at [134, 132] on span "Branches" at bounding box center [204, 135] width 140 height 21
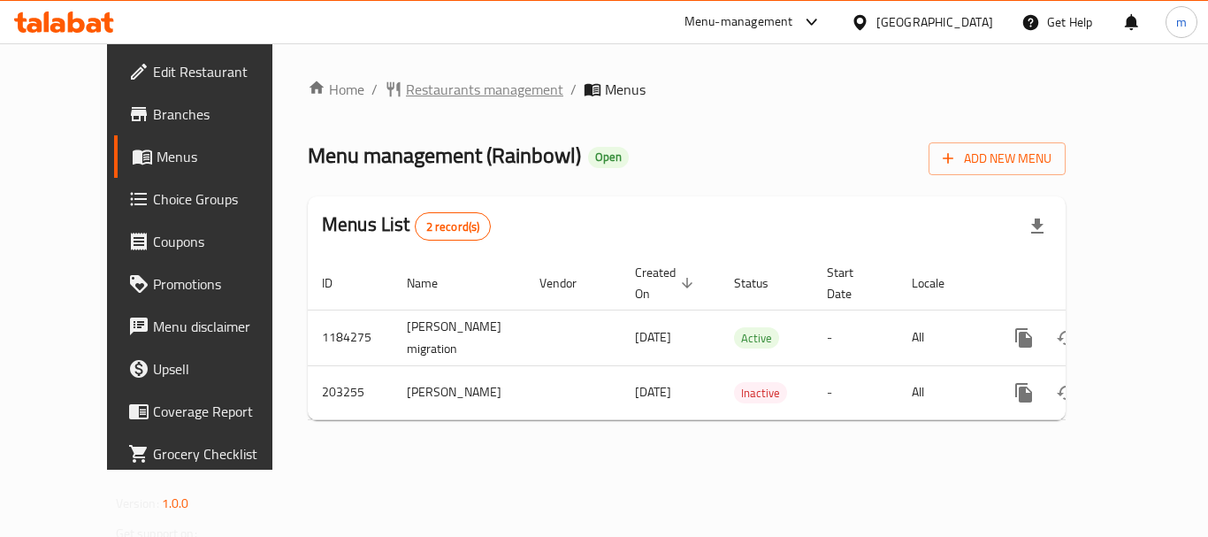
click at [406, 92] on span "Restaurants management" at bounding box center [484, 89] width 157 height 21
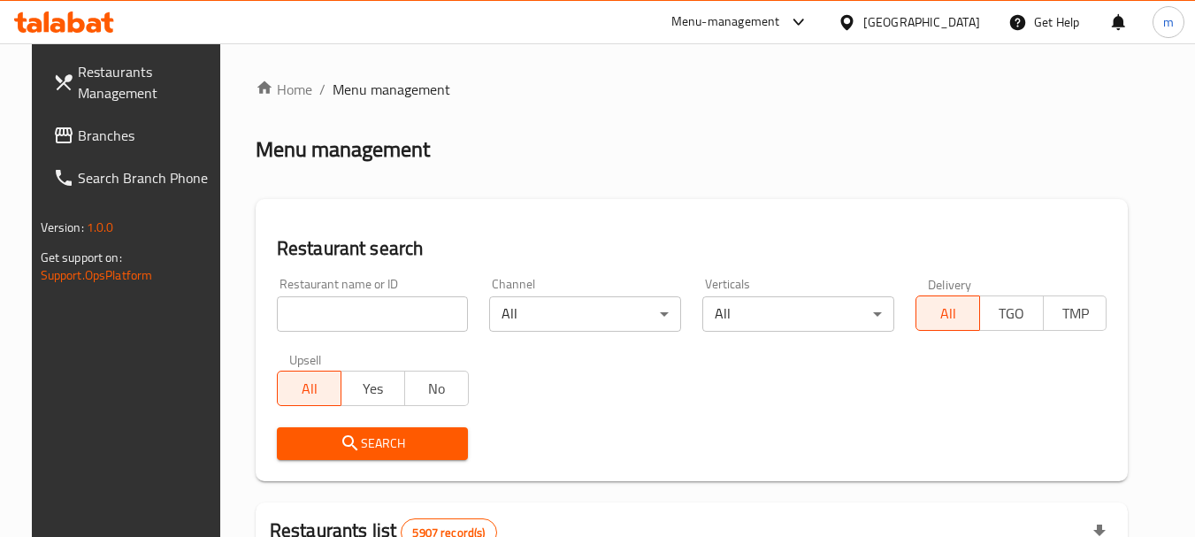
click at [321, 313] on input "search" at bounding box center [373, 313] width 192 height 35
paste input "622521"
type input "622521"
click at [310, 432] on span "Search" at bounding box center [373, 443] width 164 height 22
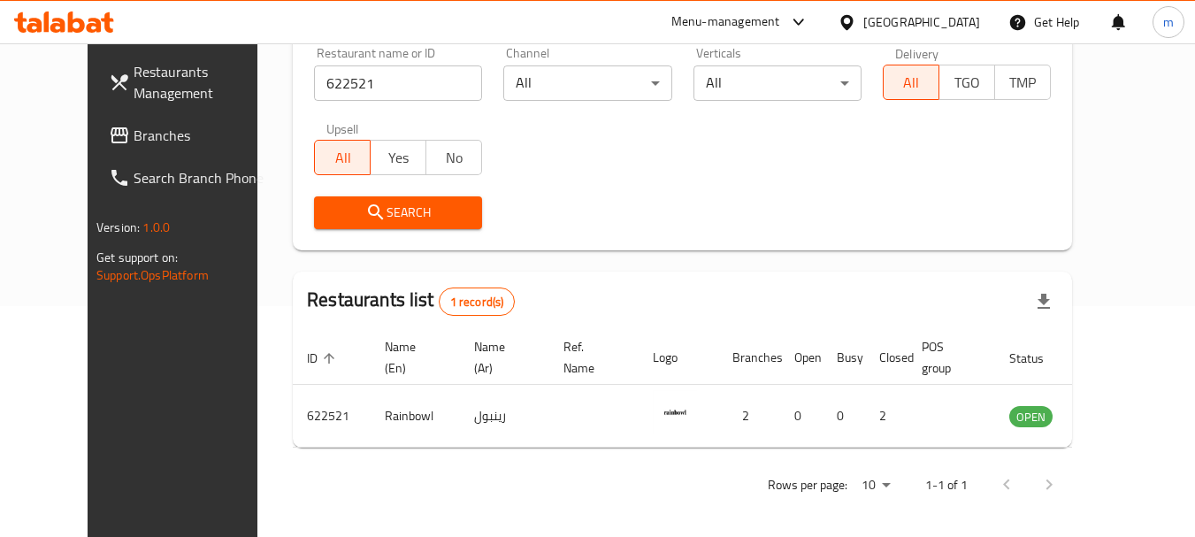
scroll to position [237, 0]
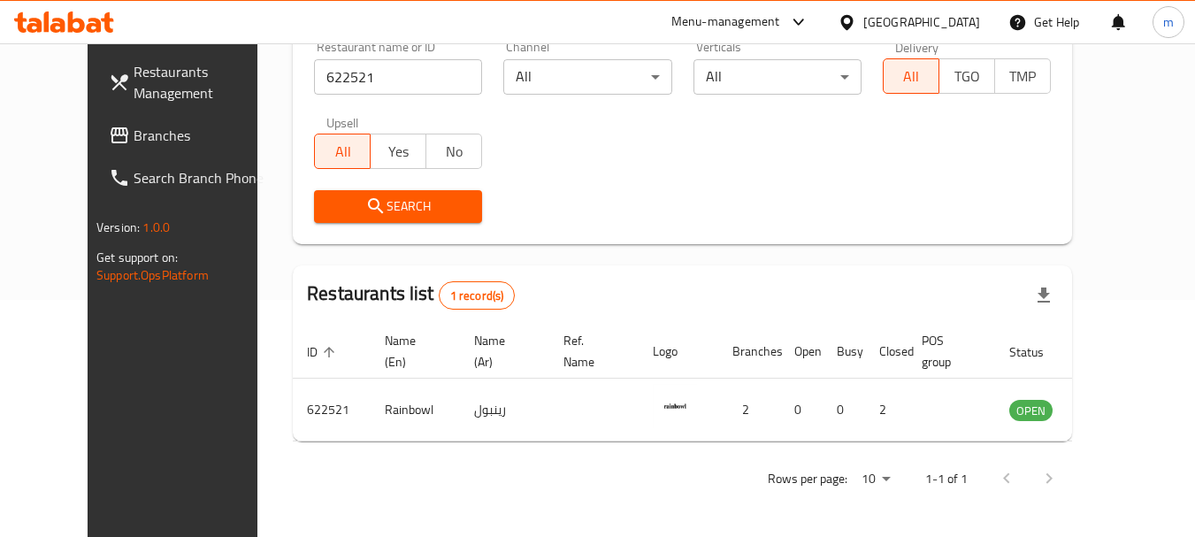
click at [352, 207] on span "Search" at bounding box center [398, 206] width 140 height 22
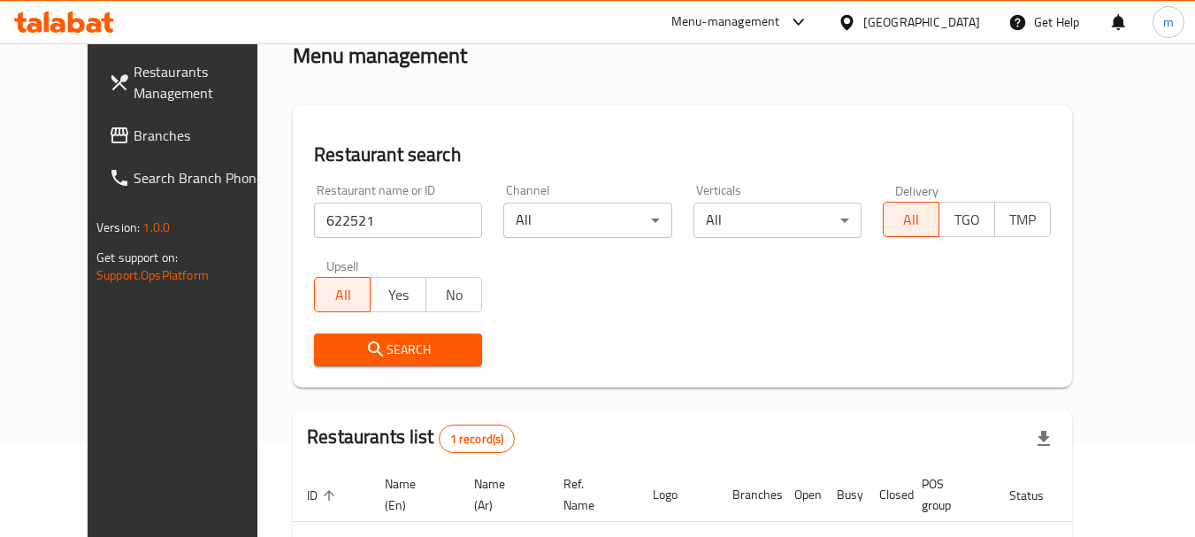
scroll to position [0, 0]
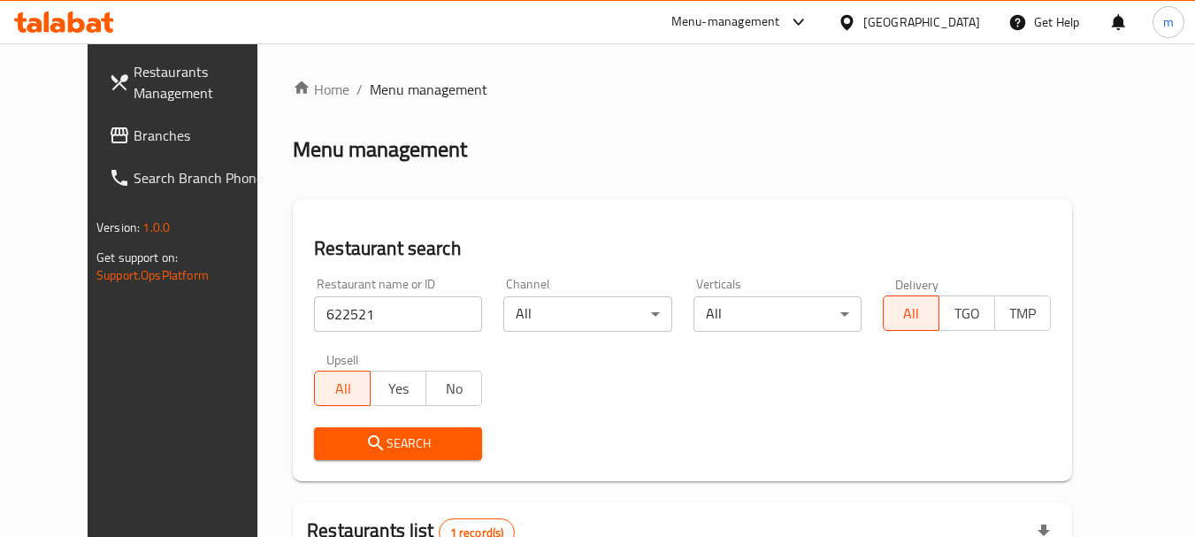
click at [940, 27] on div "Bahrain" at bounding box center [921, 21] width 117 height 19
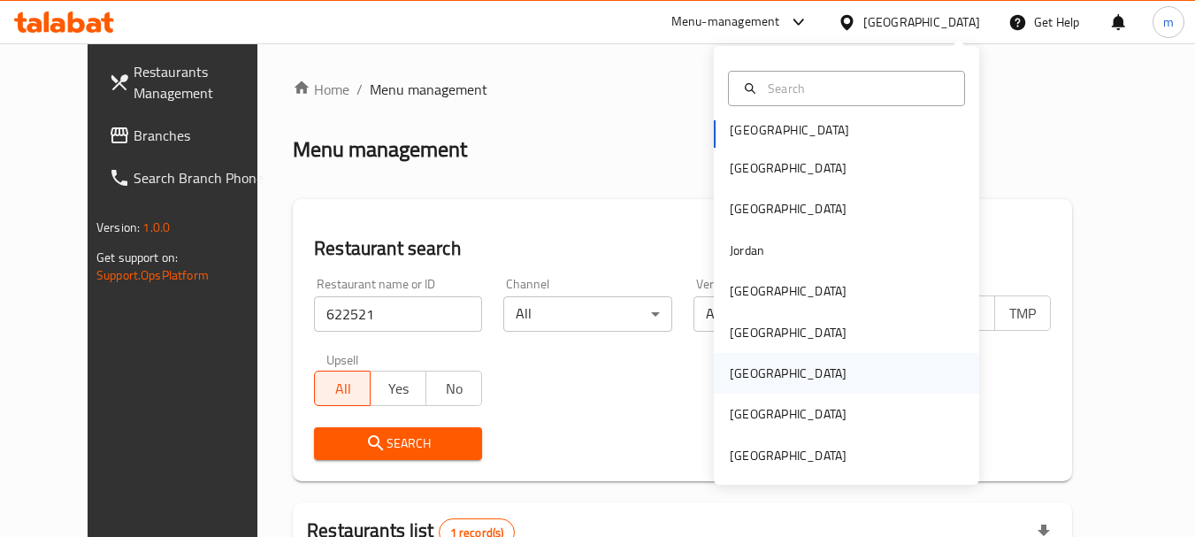
scroll to position [10, 0]
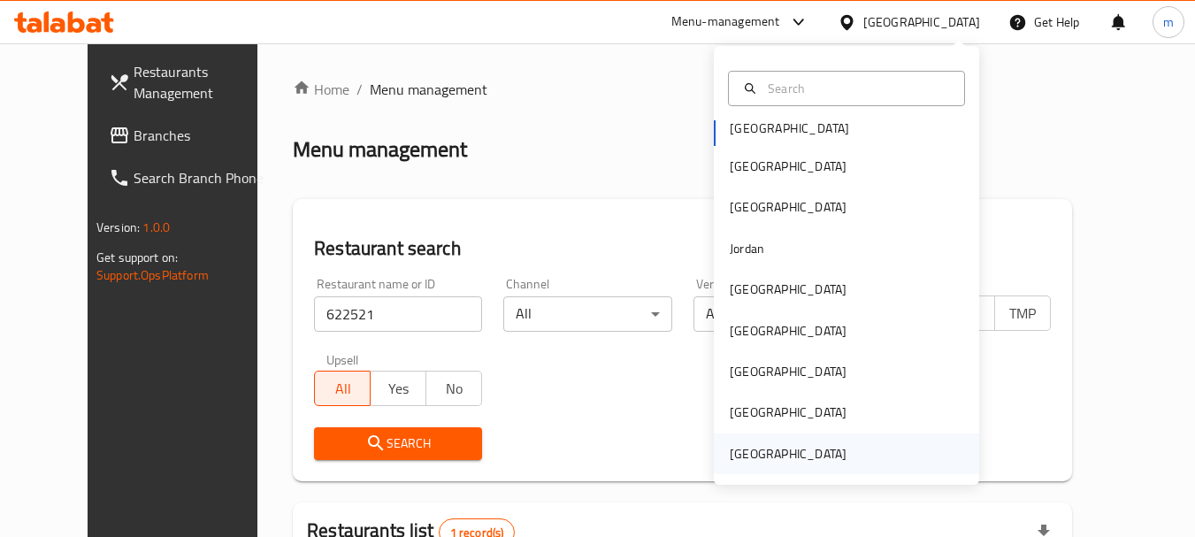
click at [764, 448] on div "[GEOGRAPHIC_DATA]" at bounding box center [788, 453] width 117 height 19
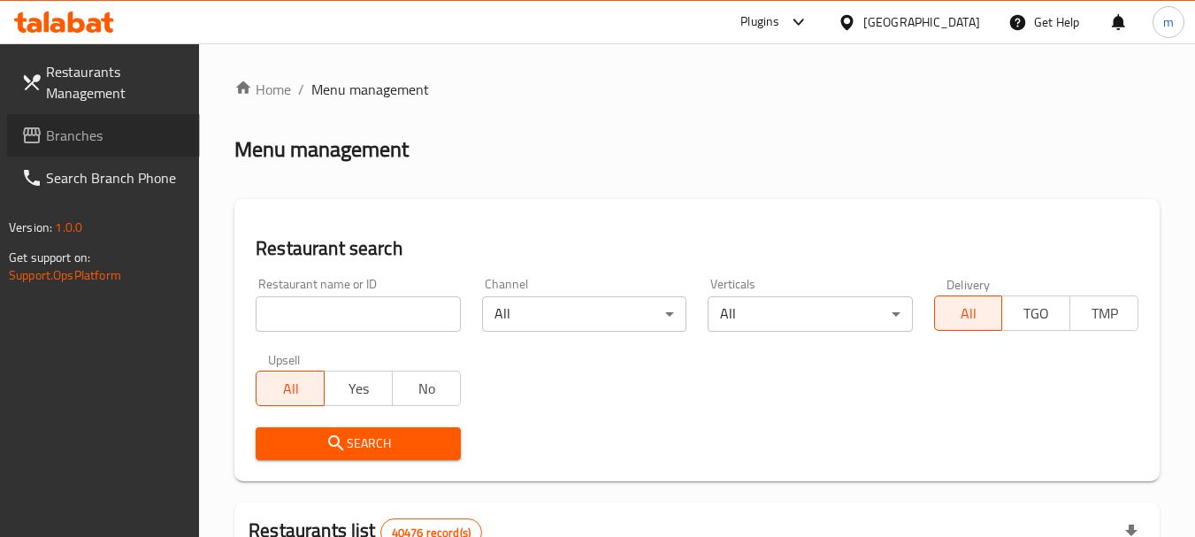
click at [67, 134] on span "Branches" at bounding box center [116, 135] width 140 height 21
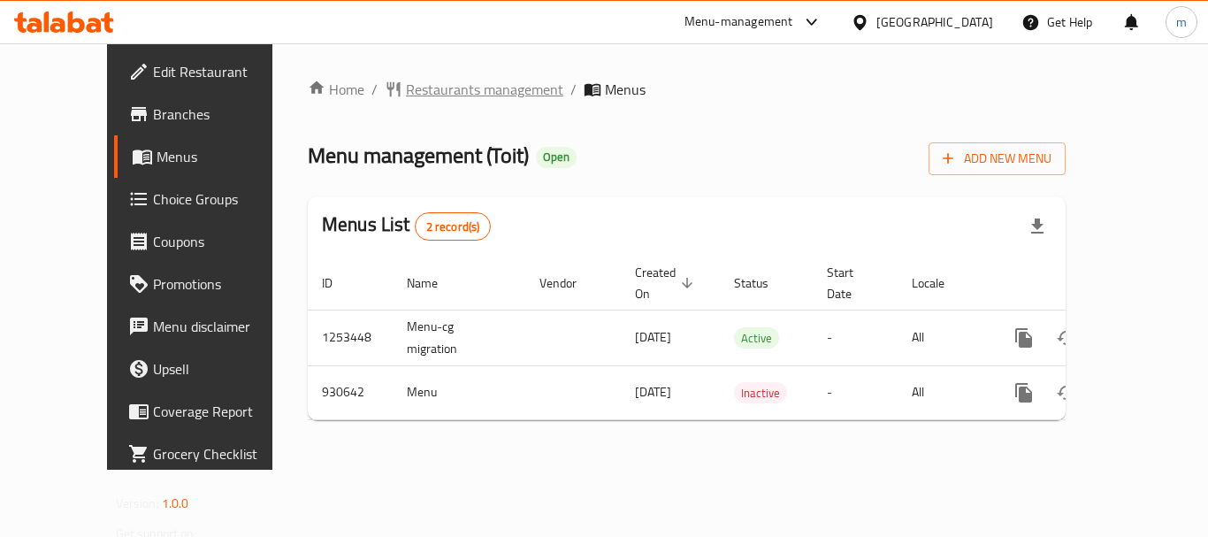
click at [439, 88] on span "Restaurants management" at bounding box center [484, 89] width 157 height 21
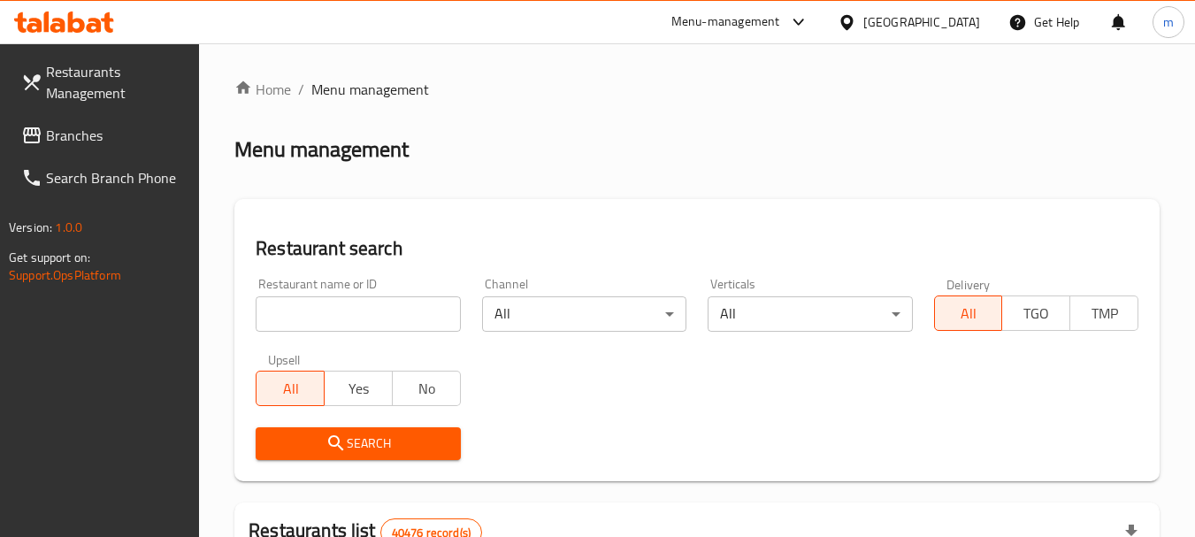
click at [350, 305] on input "search" at bounding box center [358, 313] width 204 height 35
paste input "658880"
type input "658880"
click at [350, 445] on span "Search" at bounding box center [358, 443] width 176 height 22
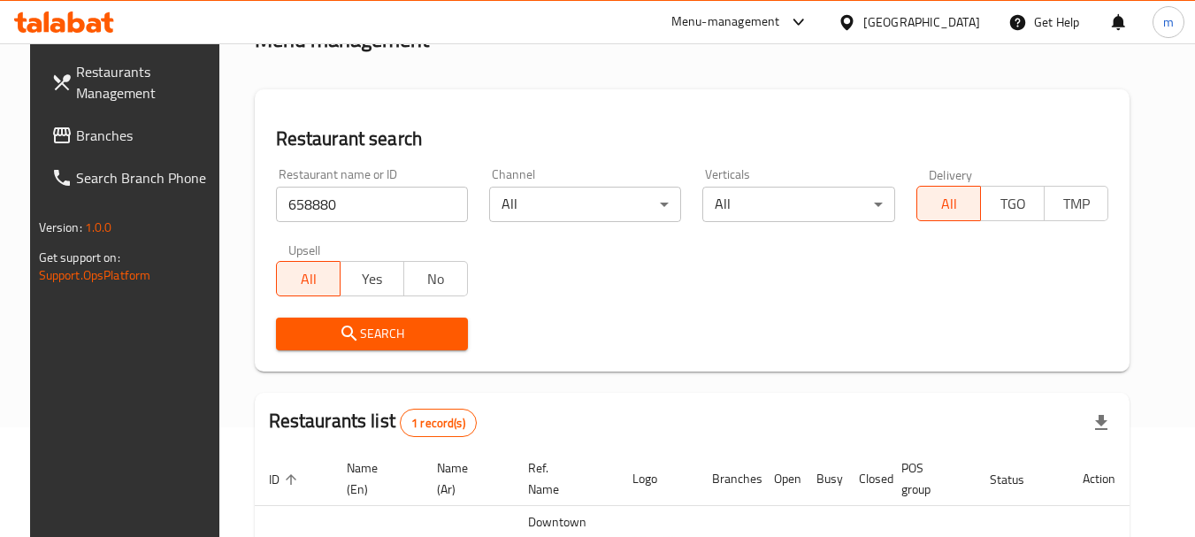
scroll to position [230, 0]
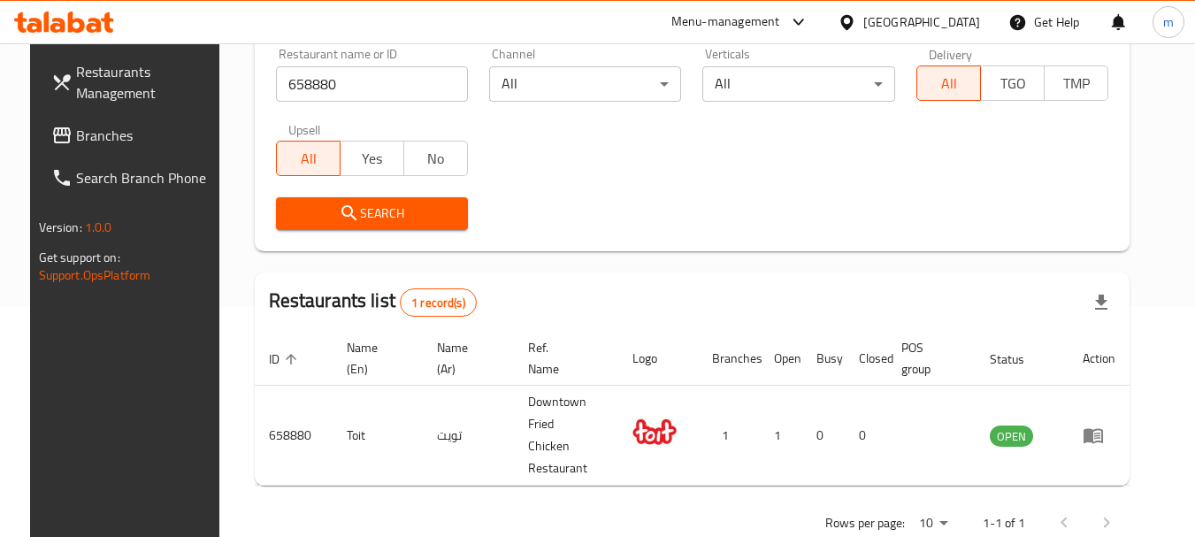
click at [377, 226] on button "Search" at bounding box center [372, 213] width 192 height 33
click at [78, 138] on span "Branches" at bounding box center [146, 135] width 140 height 21
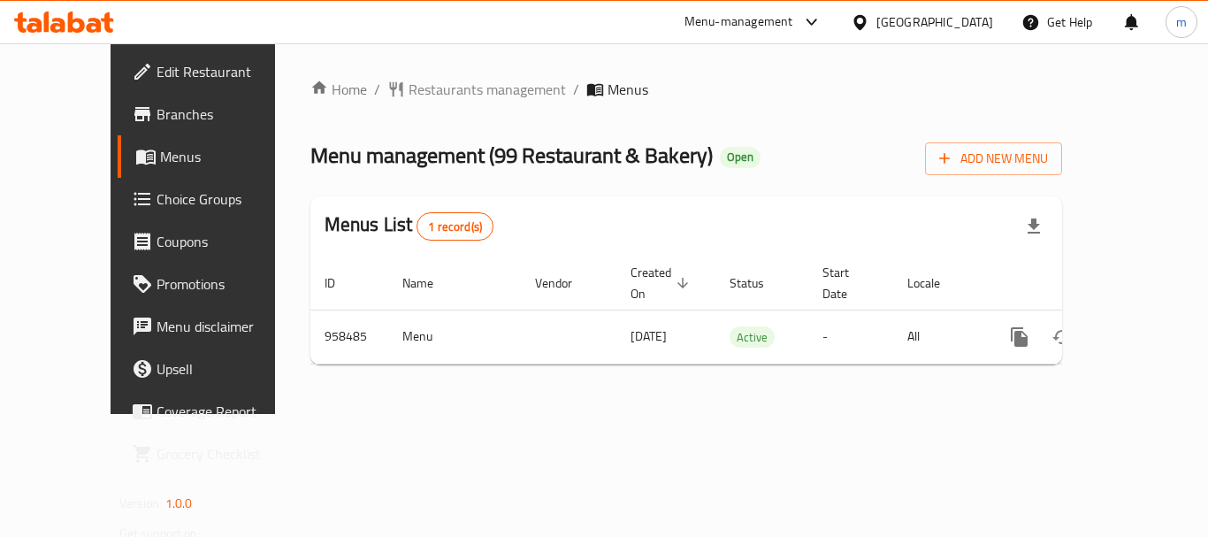
click at [386, 103] on div "Home / Restaurants management / Menus Menu management ( 99 Restaurant & Bakery …" at bounding box center [686, 229] width 753 height 300
click at [409, 92] on span "Restaurants management" at bounding box center [487, 89] width 157 height 21
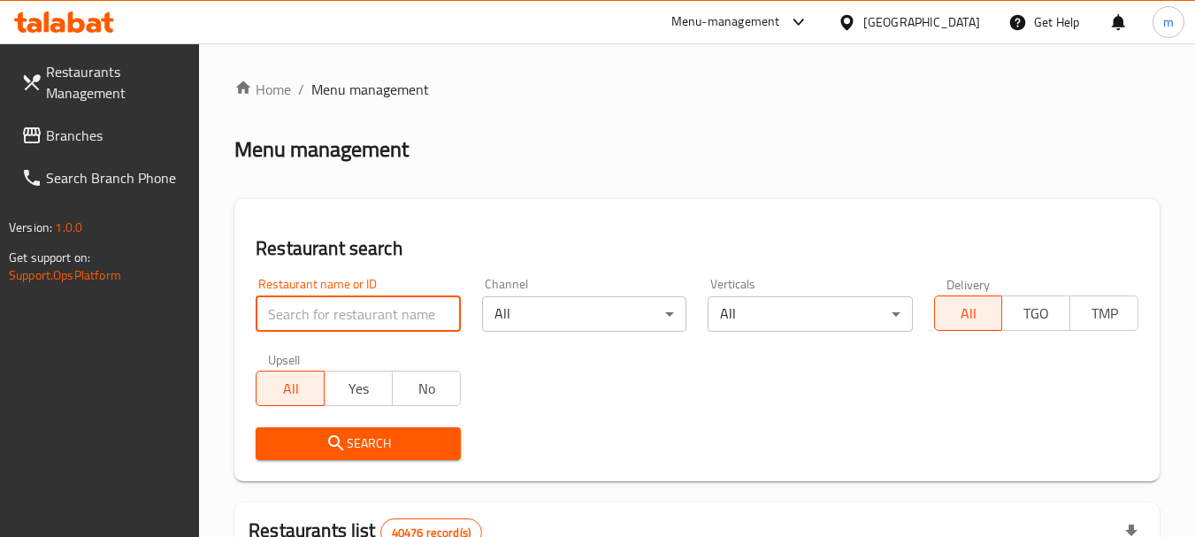
click at [314, 304] on input "search" at bounding box center [358, 313] width 204 height 35
paste input "659638"
type input "659638"
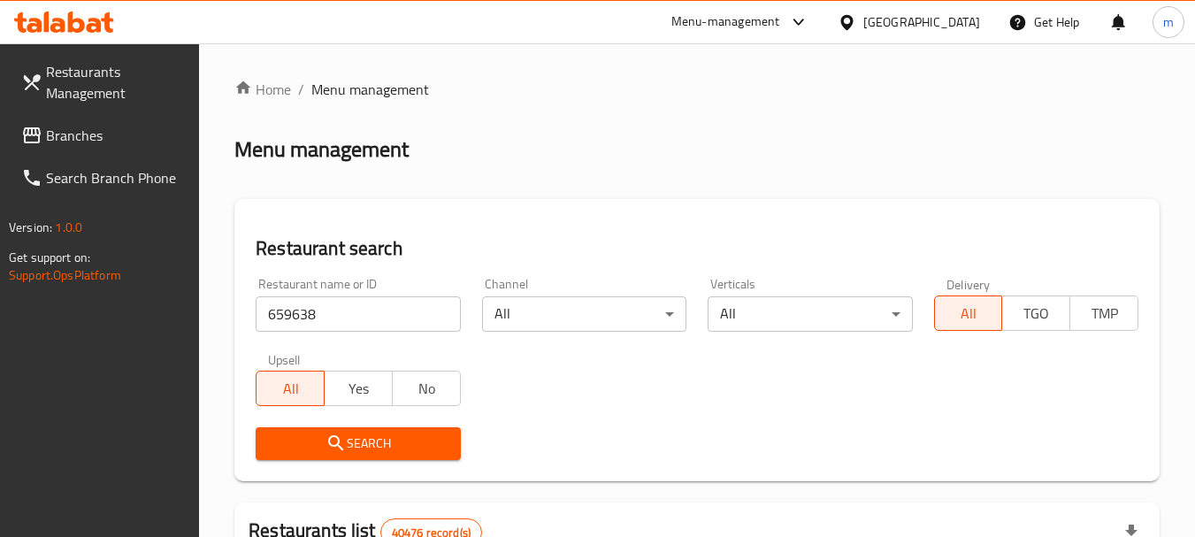
click at [342, 439] on icon "submit" at bounding box center [335, 442] width 21 height 21
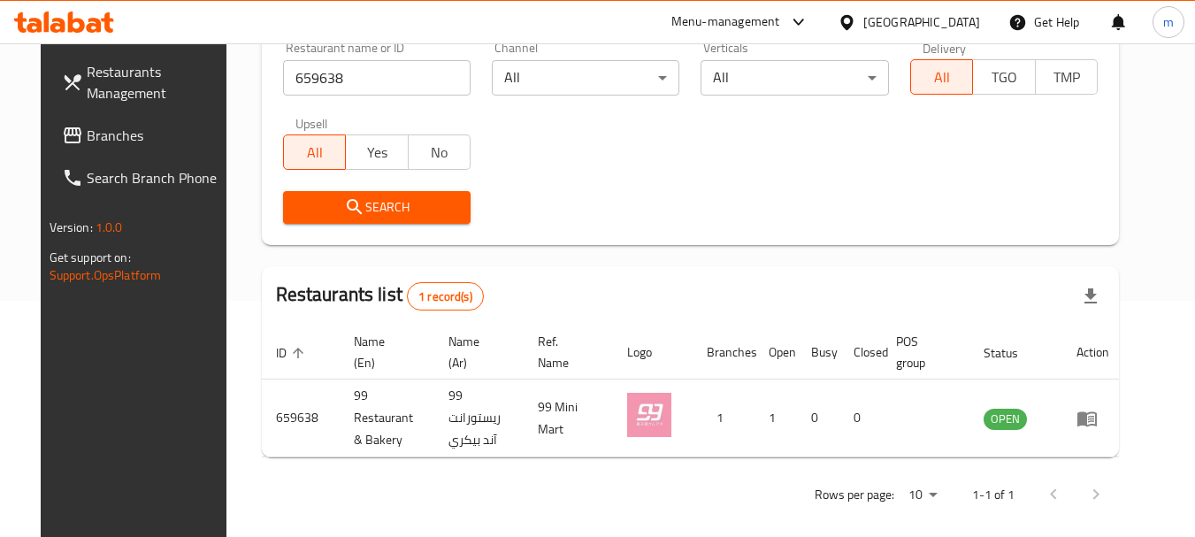
scroll to position [237, 0]
